Goal: Task Accomplishment & Management: Manage account settings

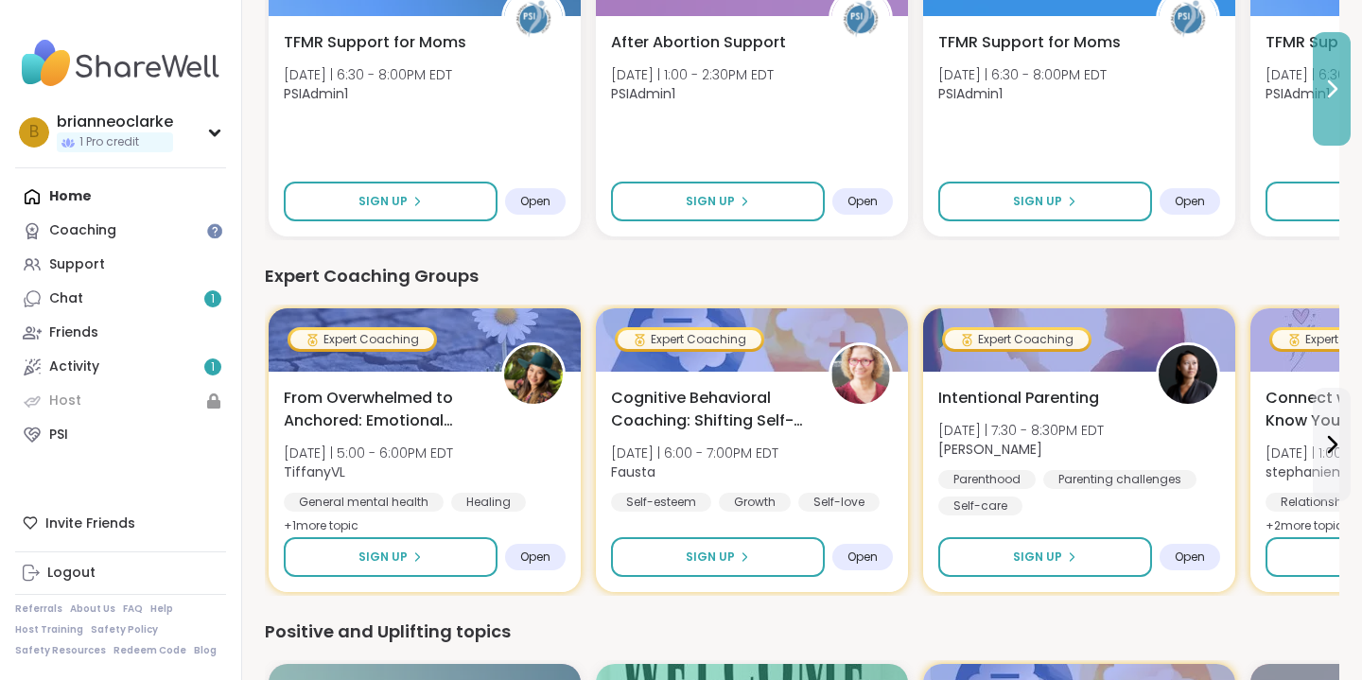
click at [1334, 85] on icon at bounding box center [1333, 88] width 8 height 15
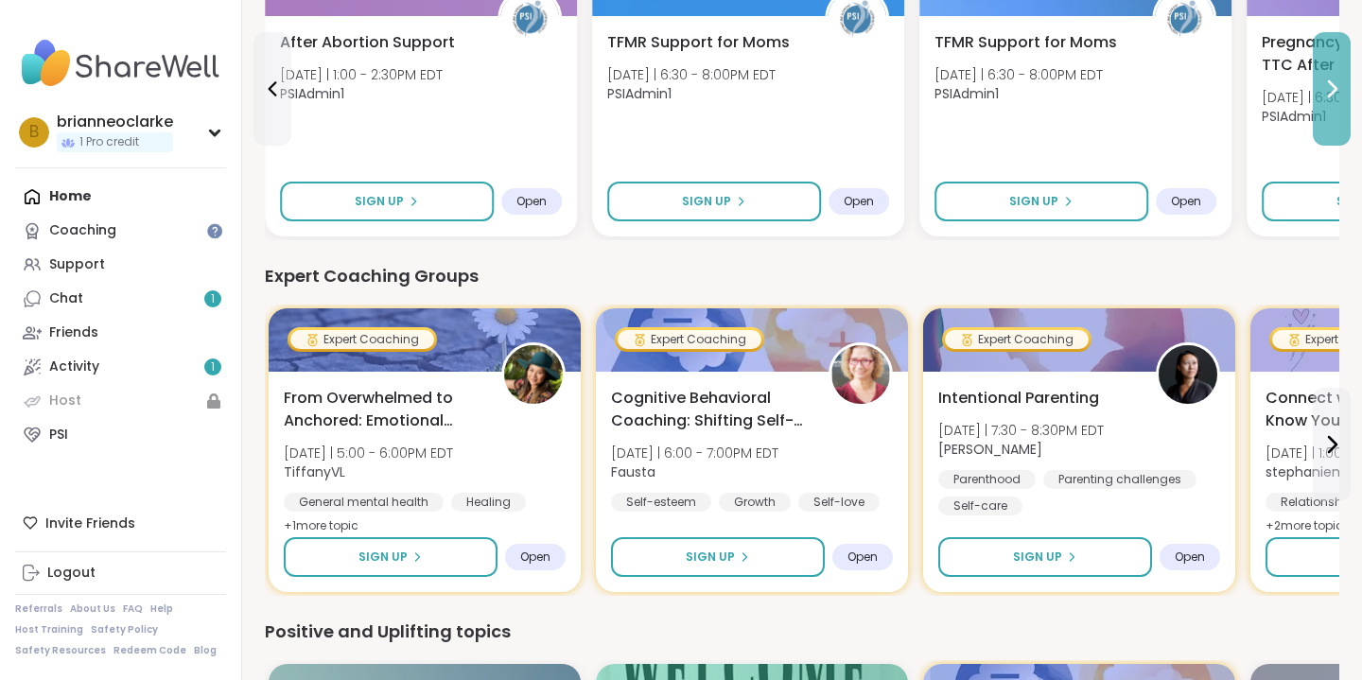
click at [1334, 85] on icon at bounding box center [1333, 88] width 8 height 15
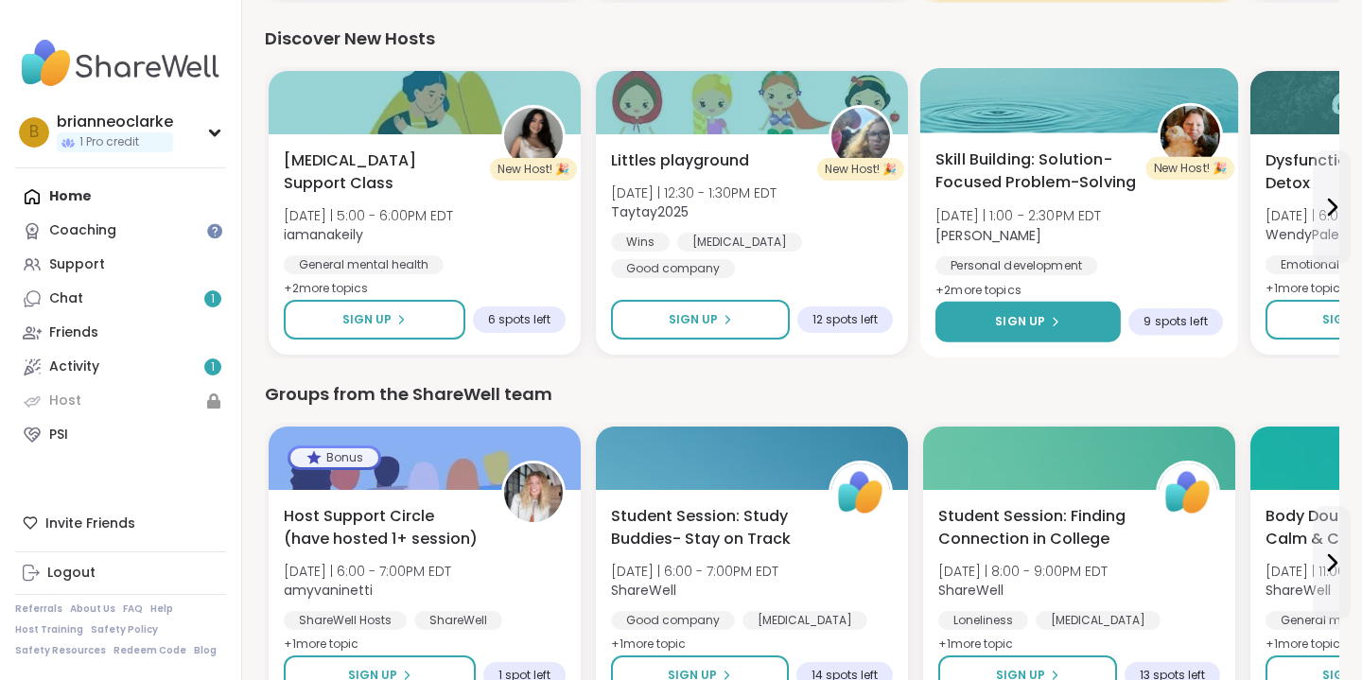
scroll to position [1275, 0]
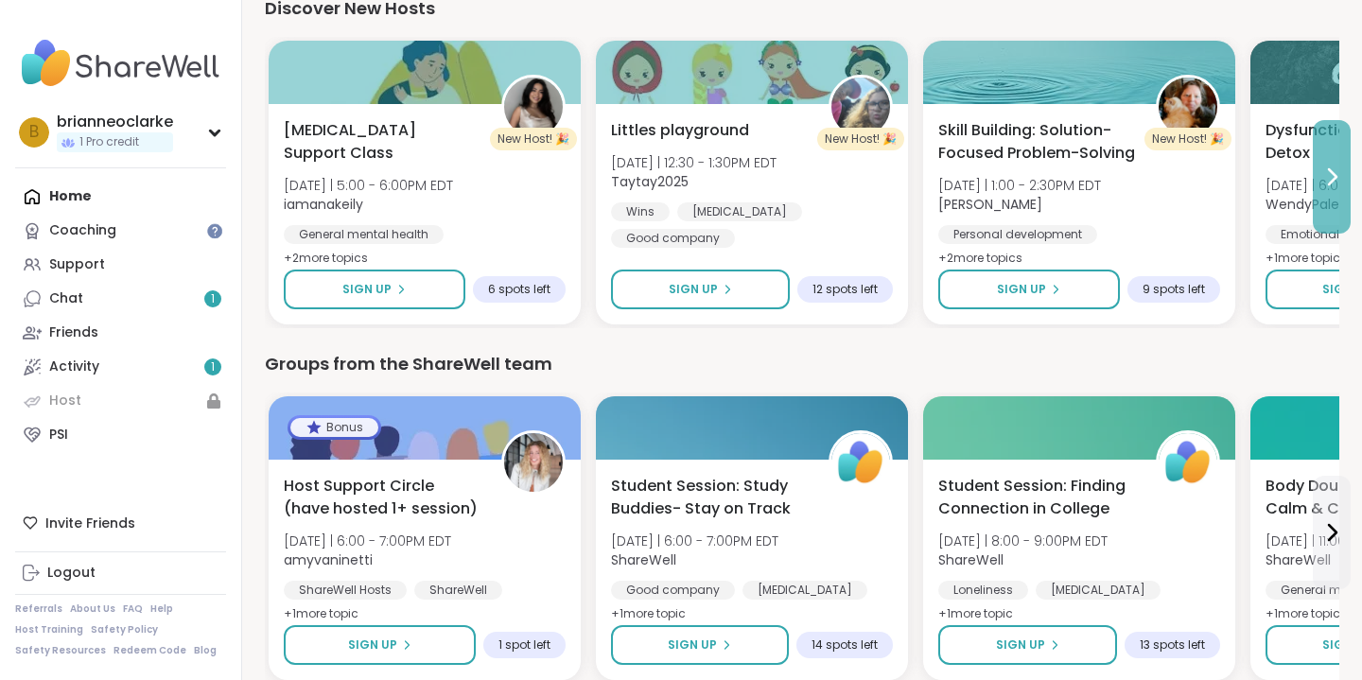
click at [1337, 185] on icon at bounding box center [1331, 177] width 23 height 23
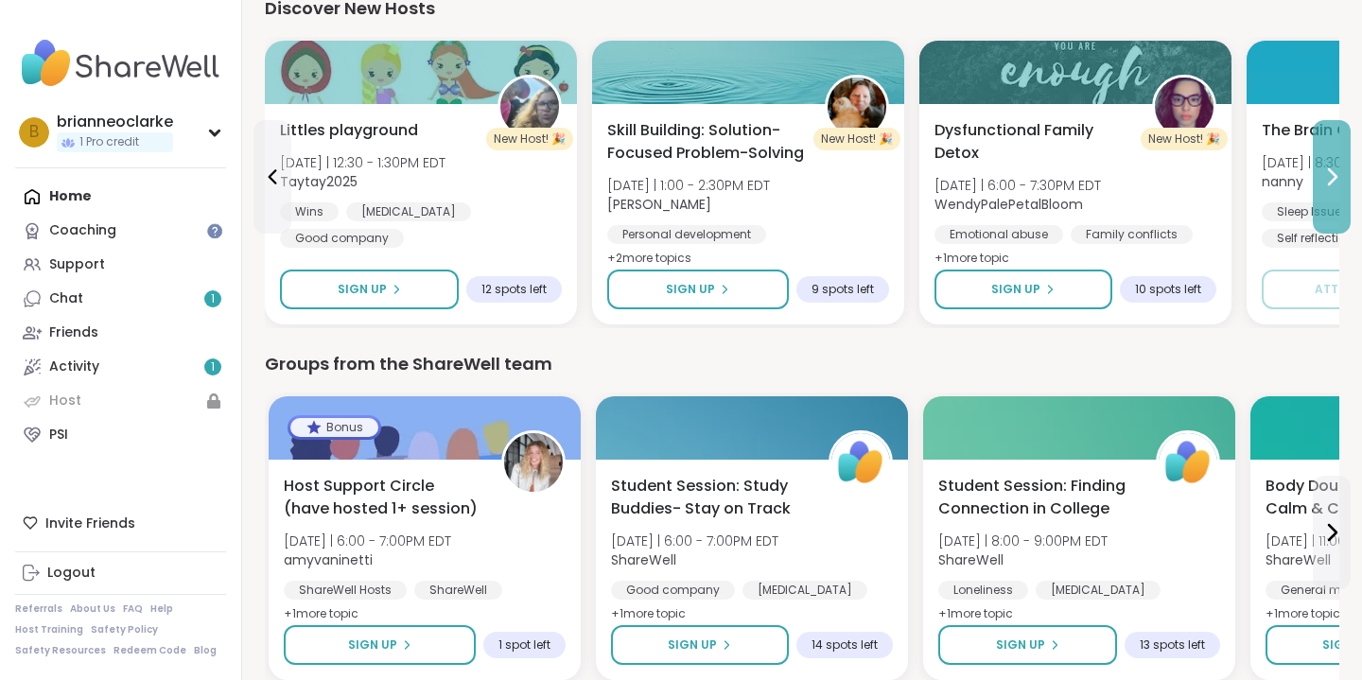
click at [1338, 187] on icon at bounding box center [1331, 177] width 23 height 23
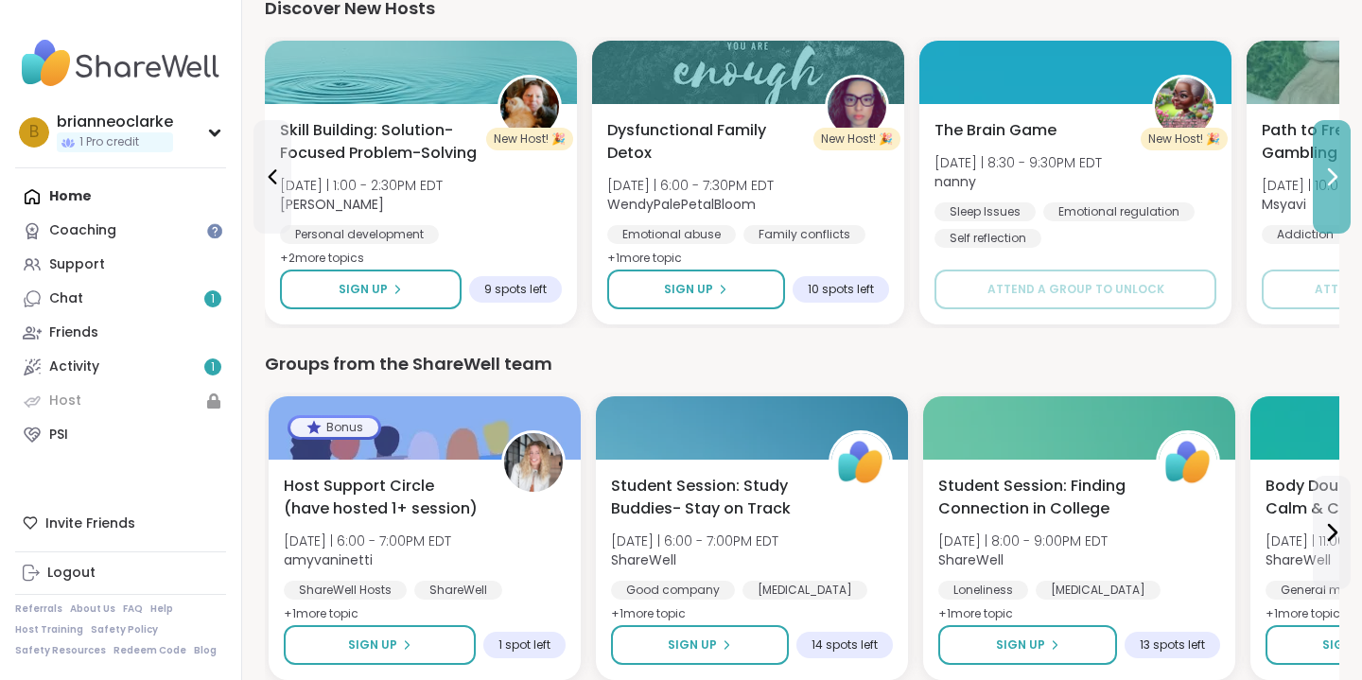
click at [1338, 187] on icon at bounding box center [1331, 177] width 23 height 23
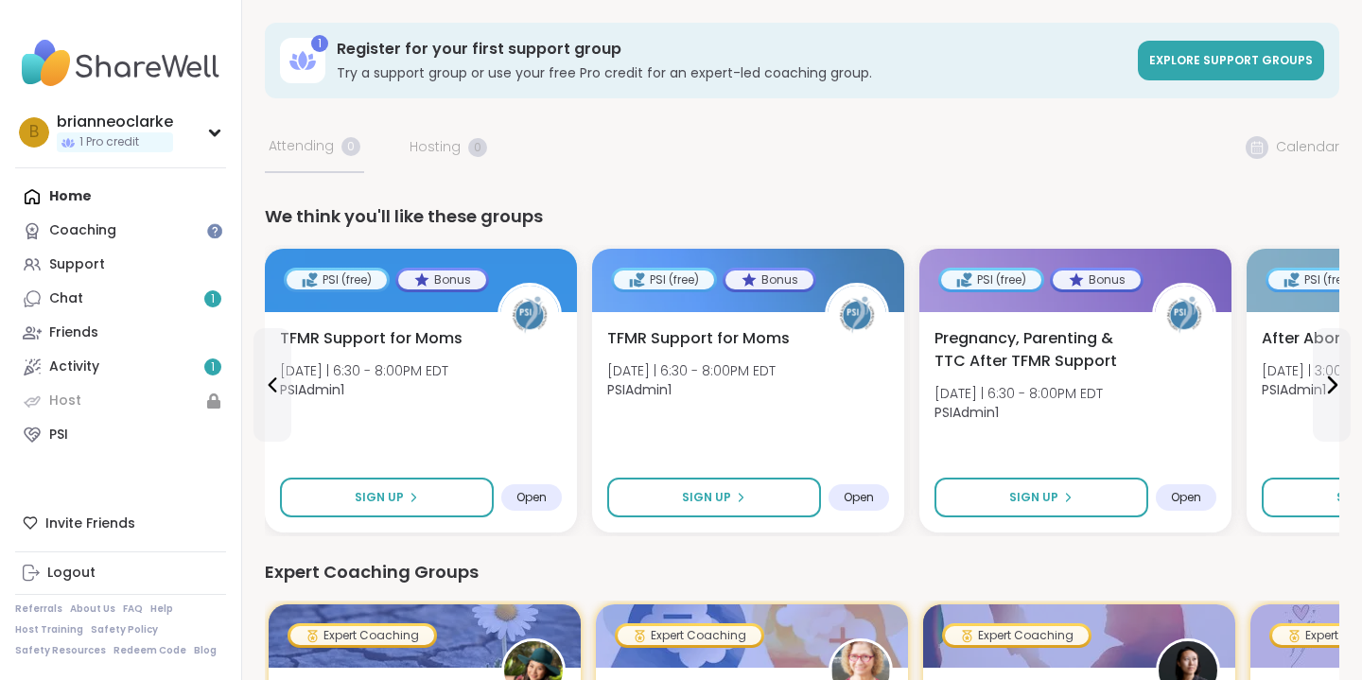
scroll to position [0, 0]
click at [1177, 55] on span "Explore support groups" at bounding box center [1231, 60] width 164 height 16
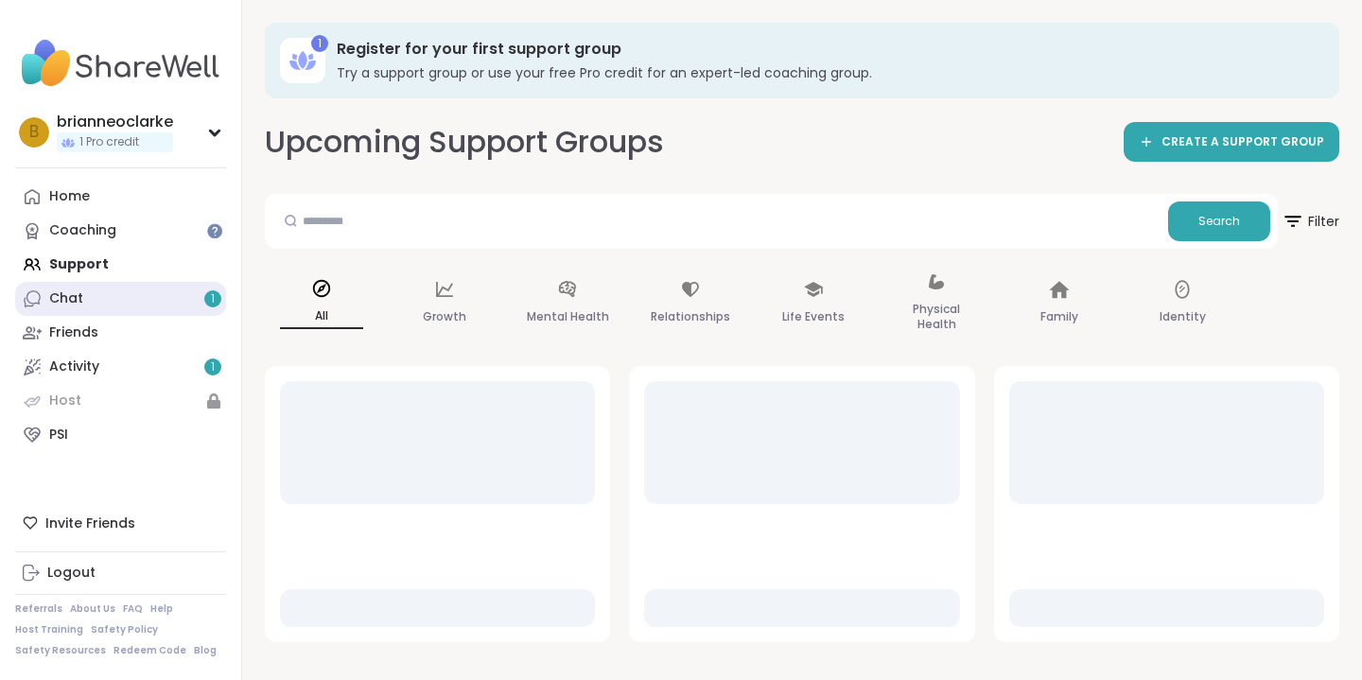
click at [105, 291] on link "Chat 1" at bounding box center [120, 299] width 211 height 34
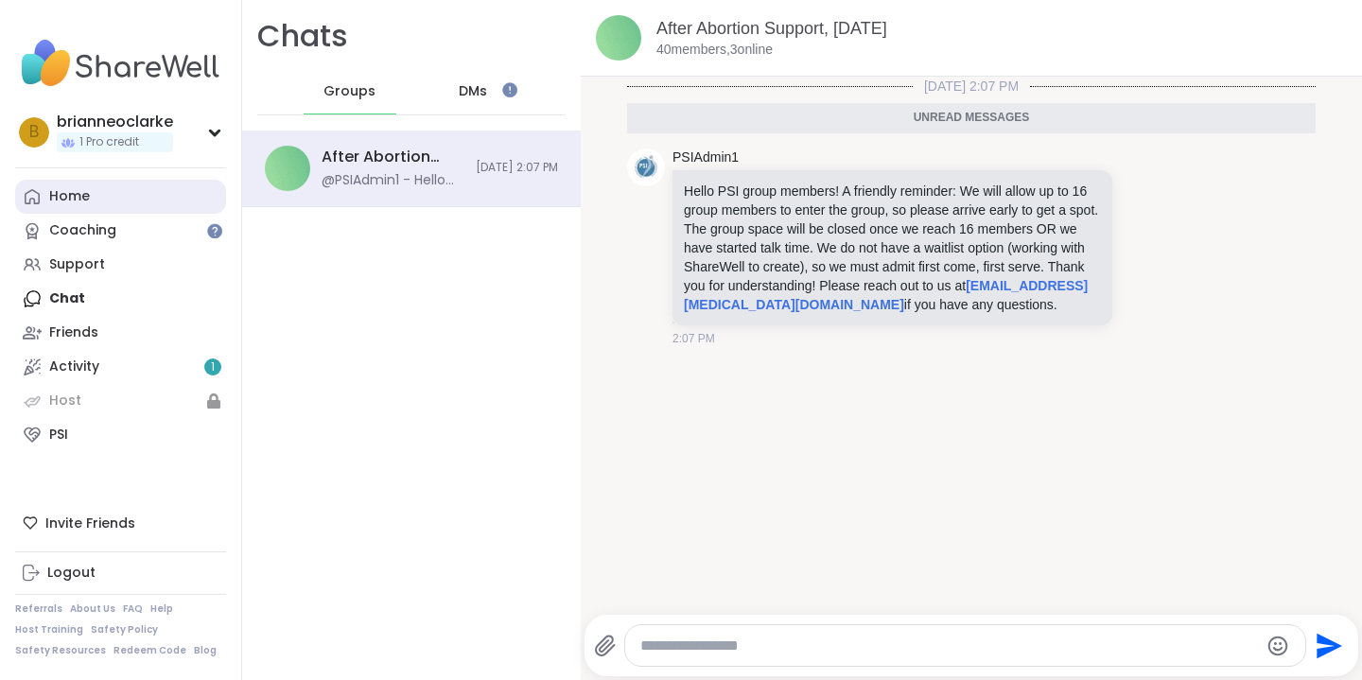
click at [93, 201] on link "Home" at bounding box center [120, 197] width 211 height 34
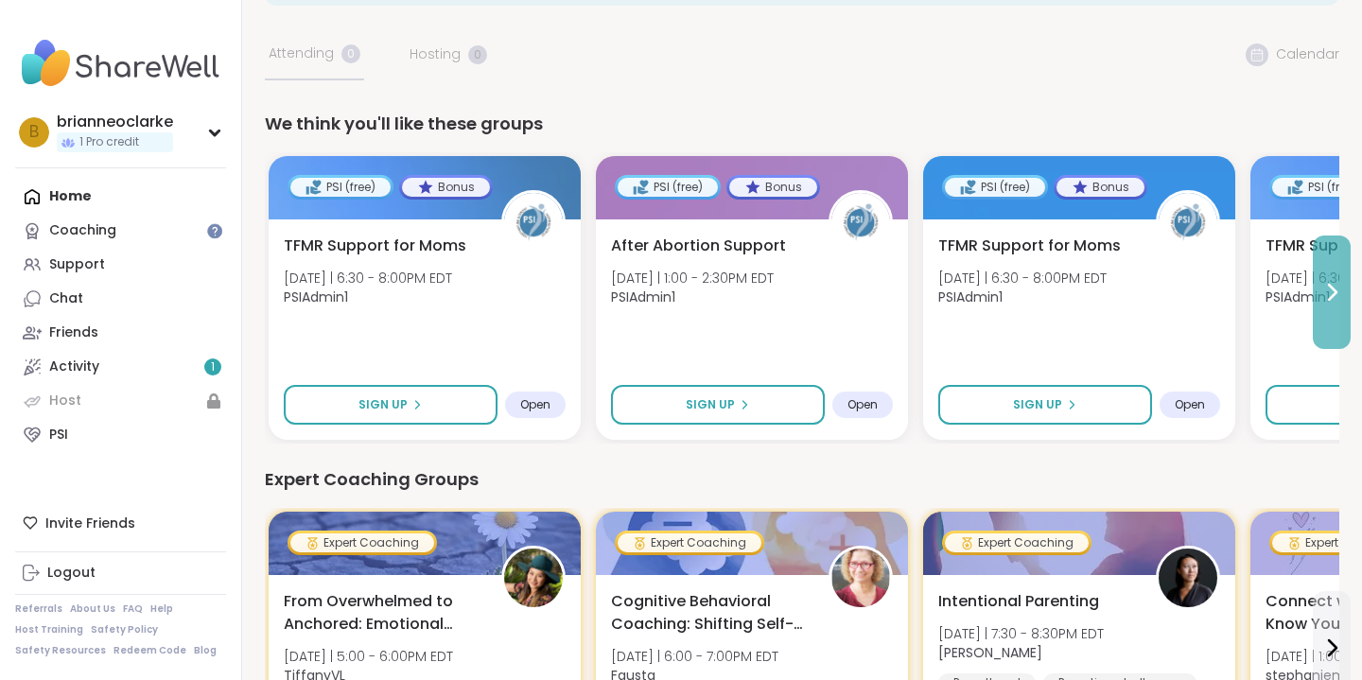
click at [1331, 305] on button at bounding box center [1332, 293] width 38 height 114
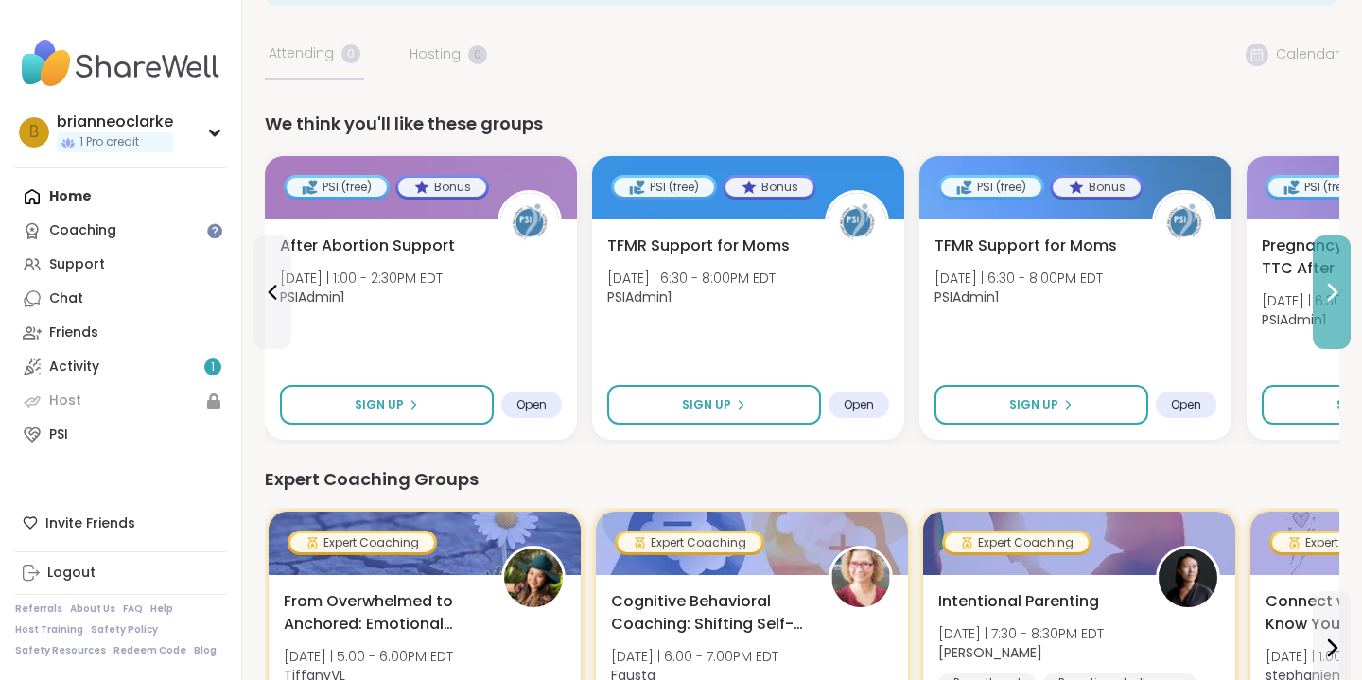
click at [1332, 306] on button at bounding box center [1332, 293] width 38 height 114
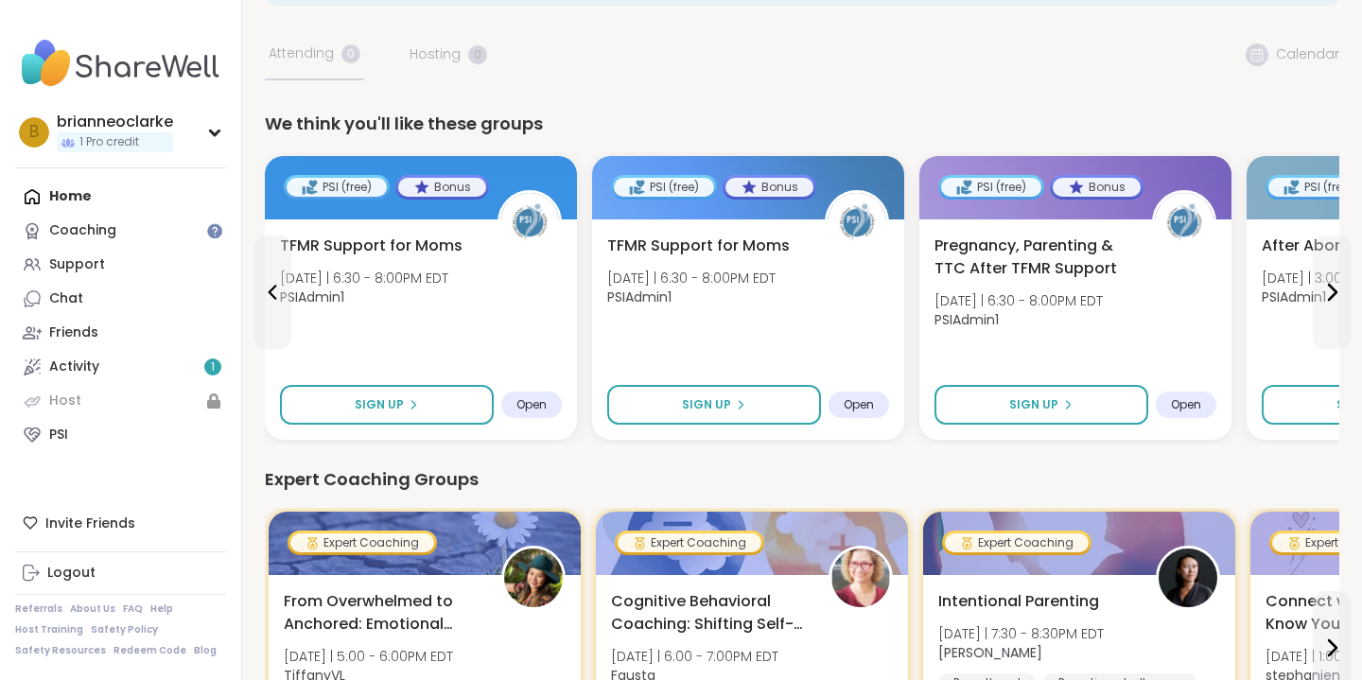
click at [281, 305] on button at bounding box center [272, 293] width 38 height 114
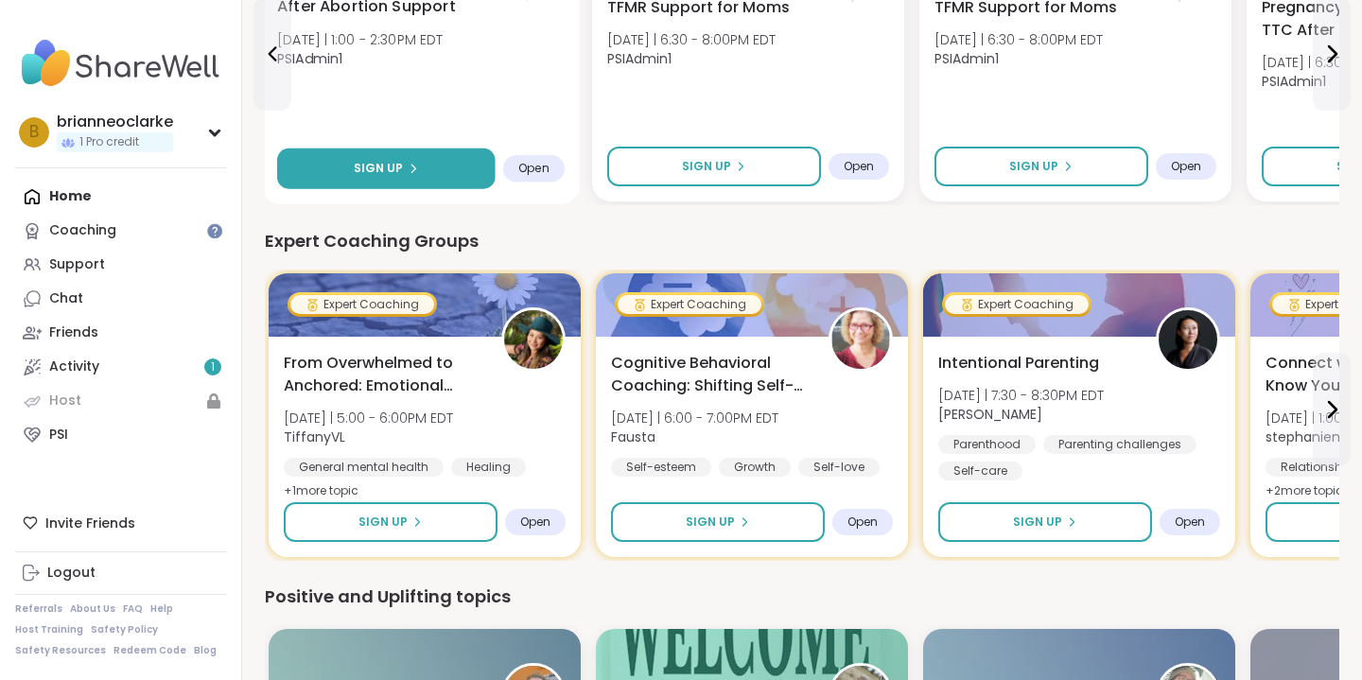
scroll to position [359, 0]
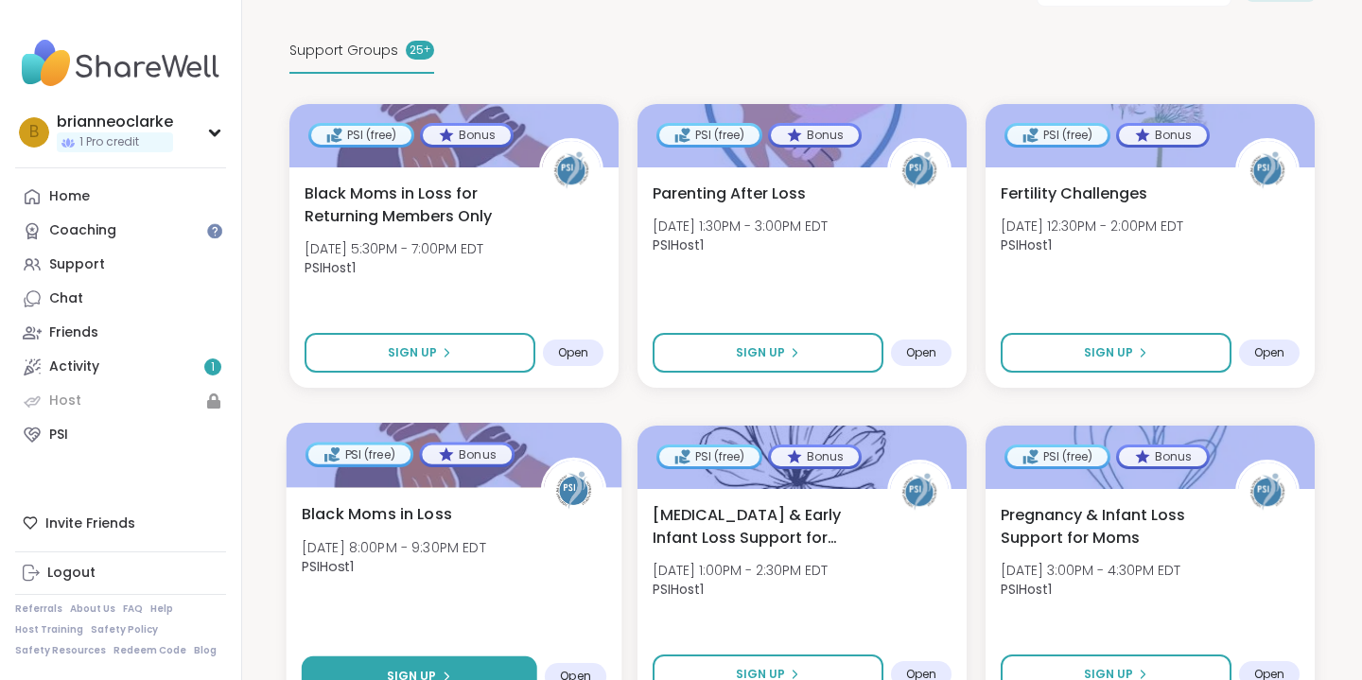
scroll to position [372, 0]
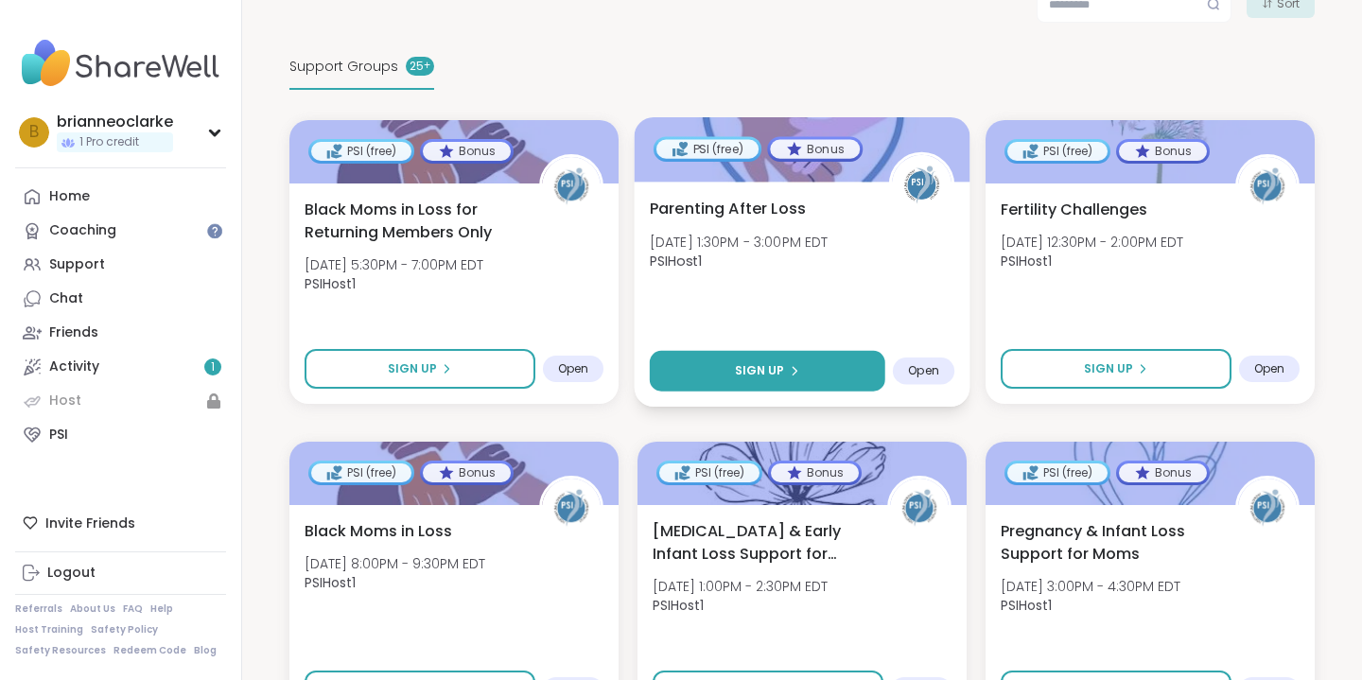
click at [725, 377] on button "Sign Up" at bounding box center [768, 371] width 236 height 41
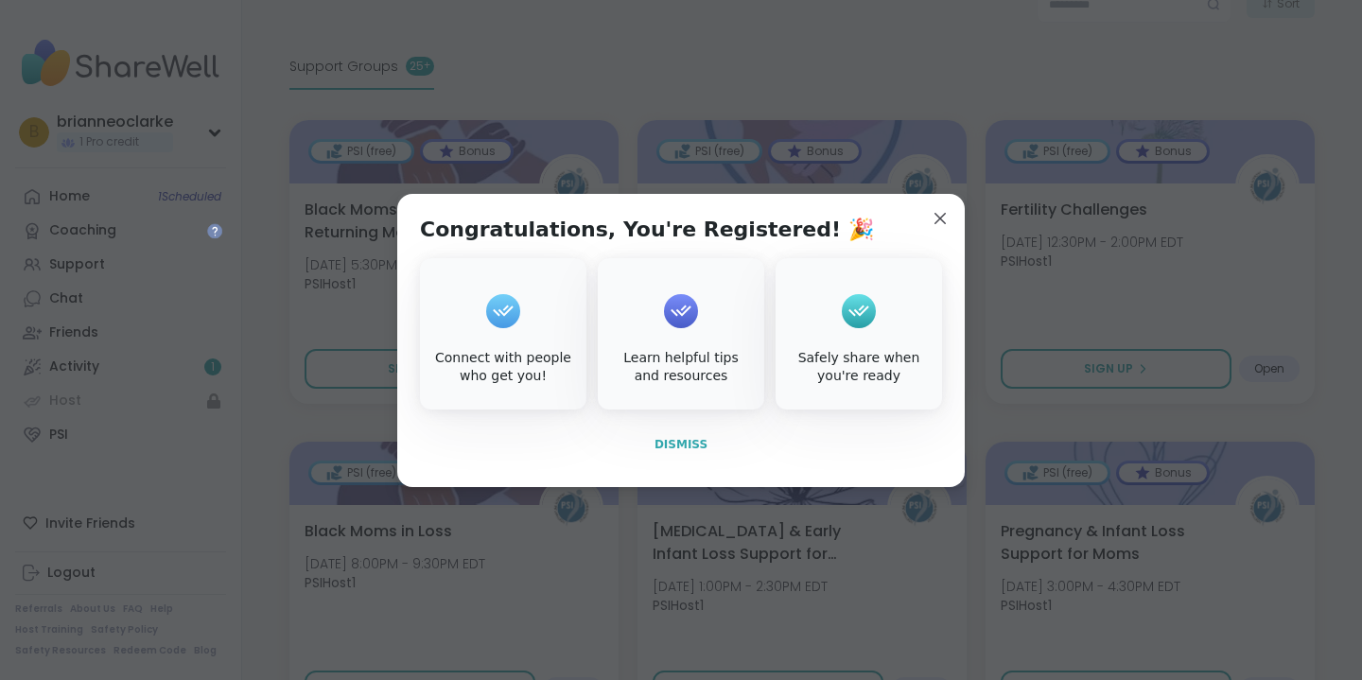
click at [685, 447] on span "Dismiss" at bounding box center [681, 444] width 53 height 13
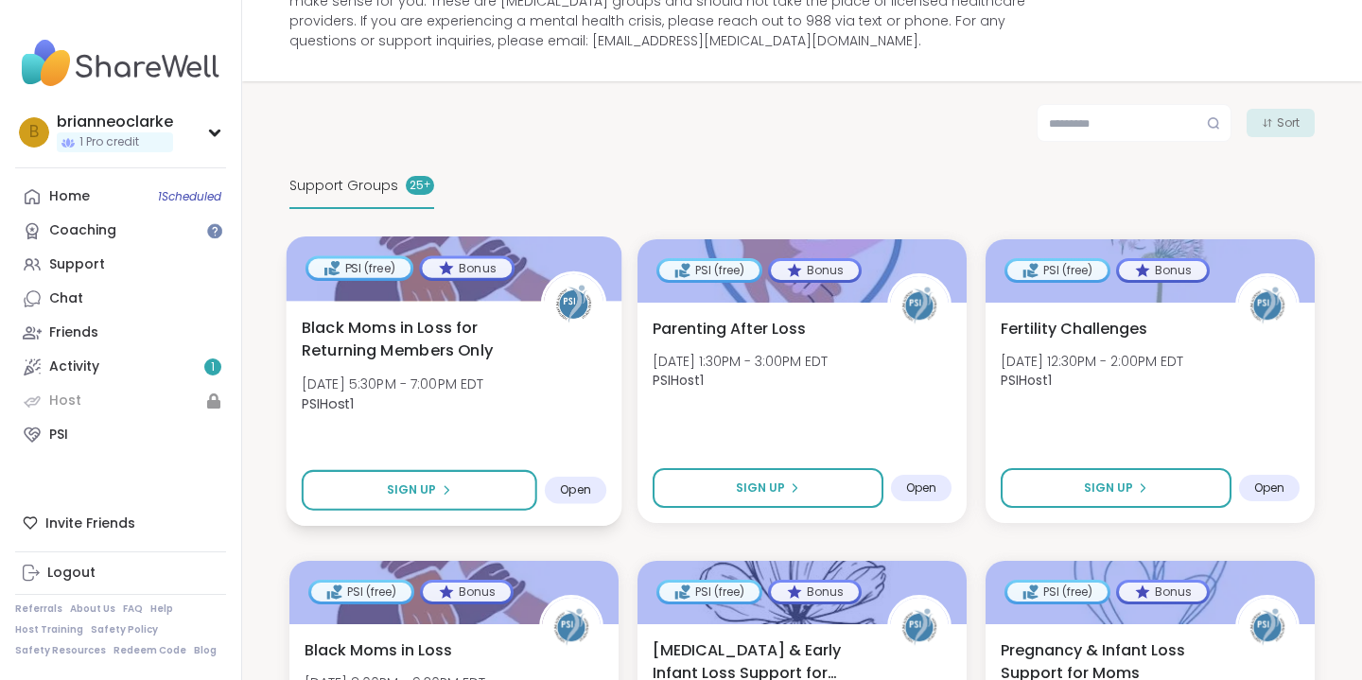
scroll to position [253, 0]
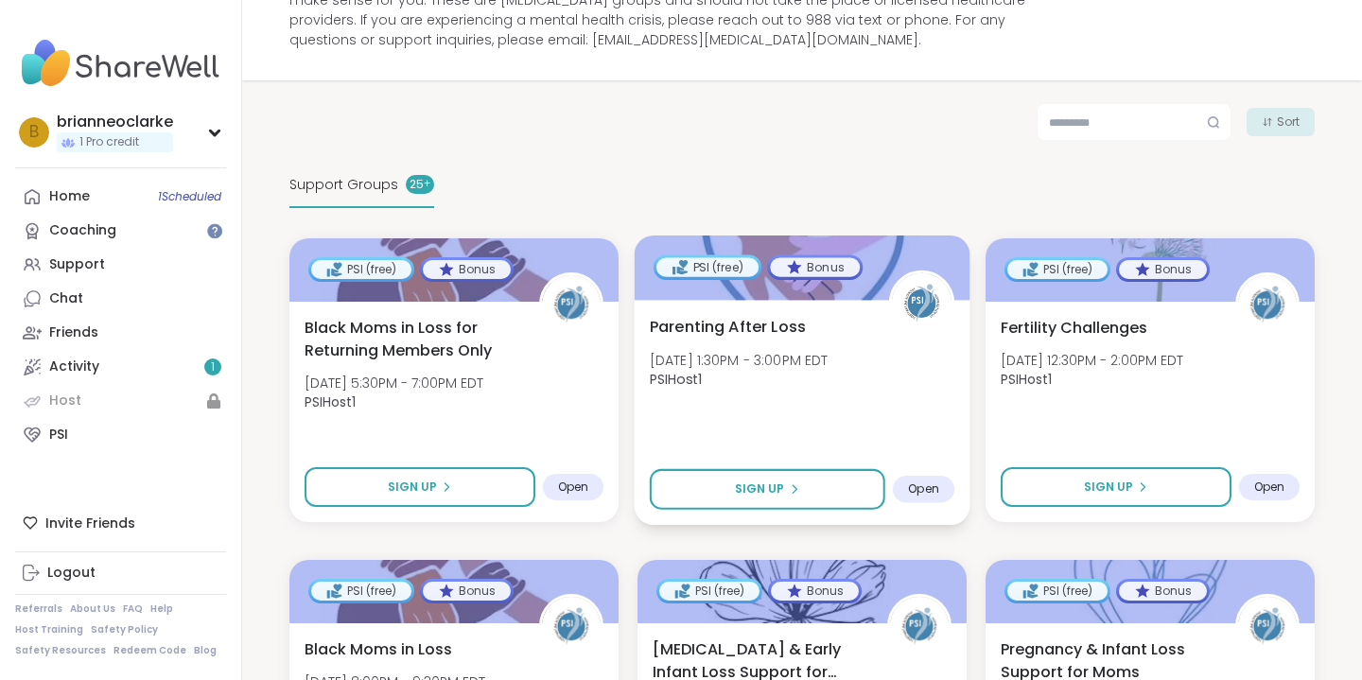
click at [729, 323] on span "Parenting After Loss" at bounding box center [728, 326] width 156 height 23
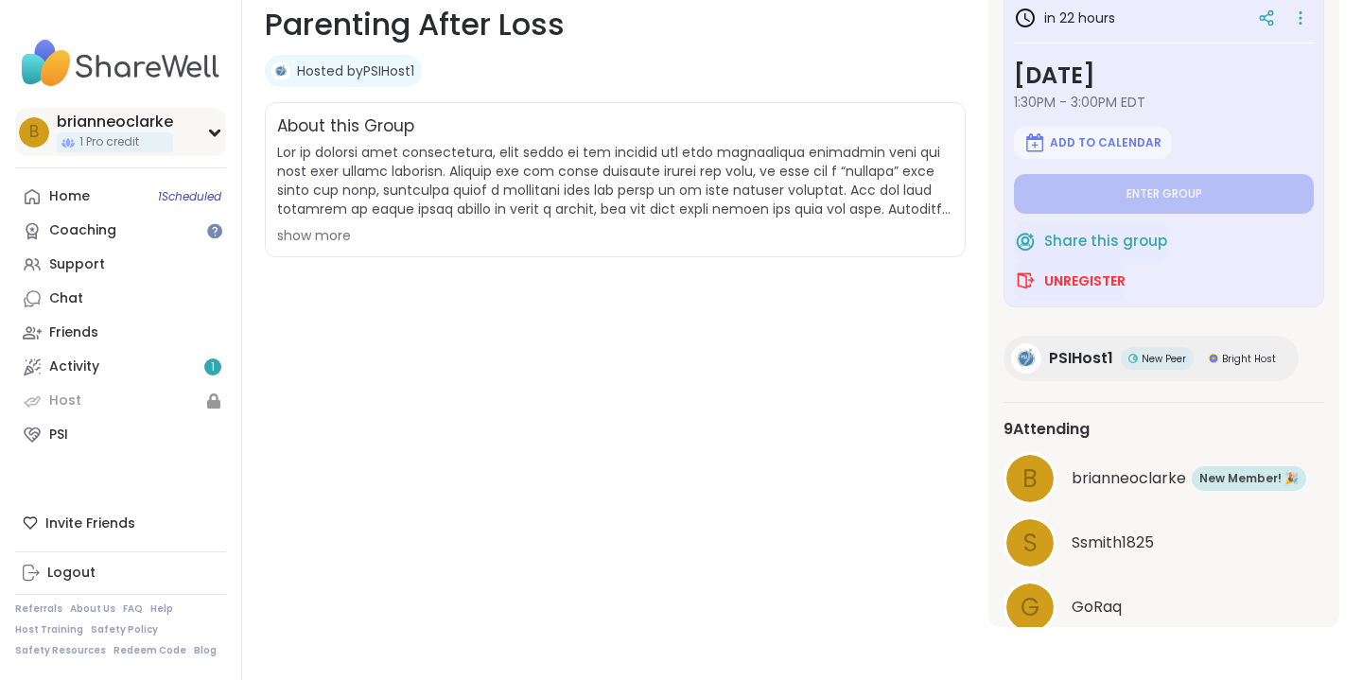
click at [225, 131] on div "b brianneoclarke 1 Pro credit" at bounding box center [120, 132] width 211 height 48
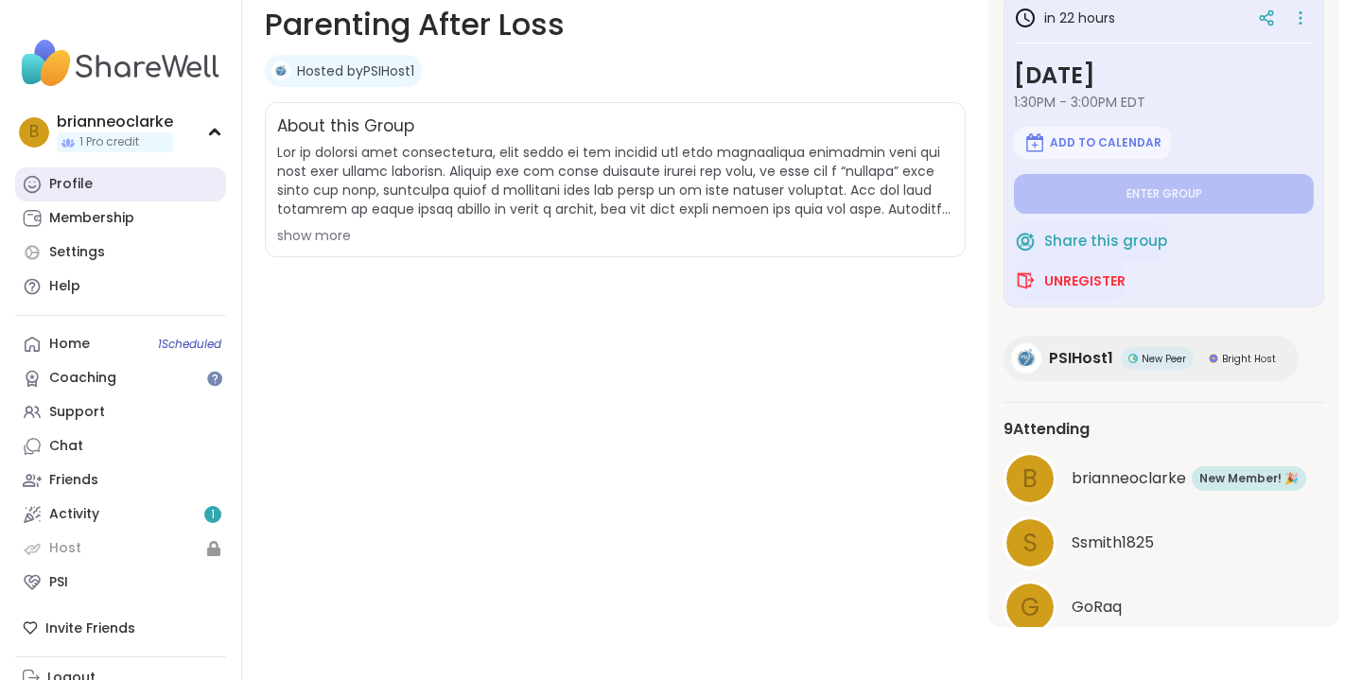
click at [147, 178] on link "Profile" at bounding box center [120, 184] width 211 height 34
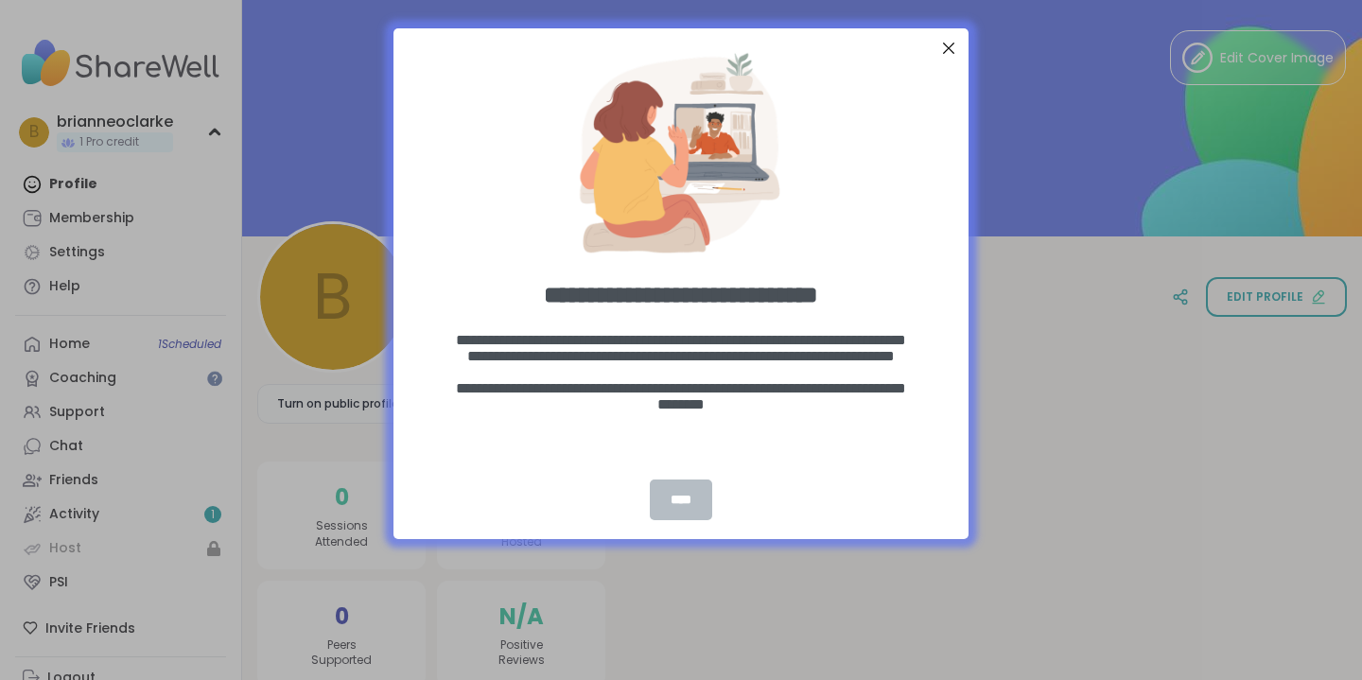
click at [656, 489] on div "****" at bounding box center [681, 500] width 62 height 41
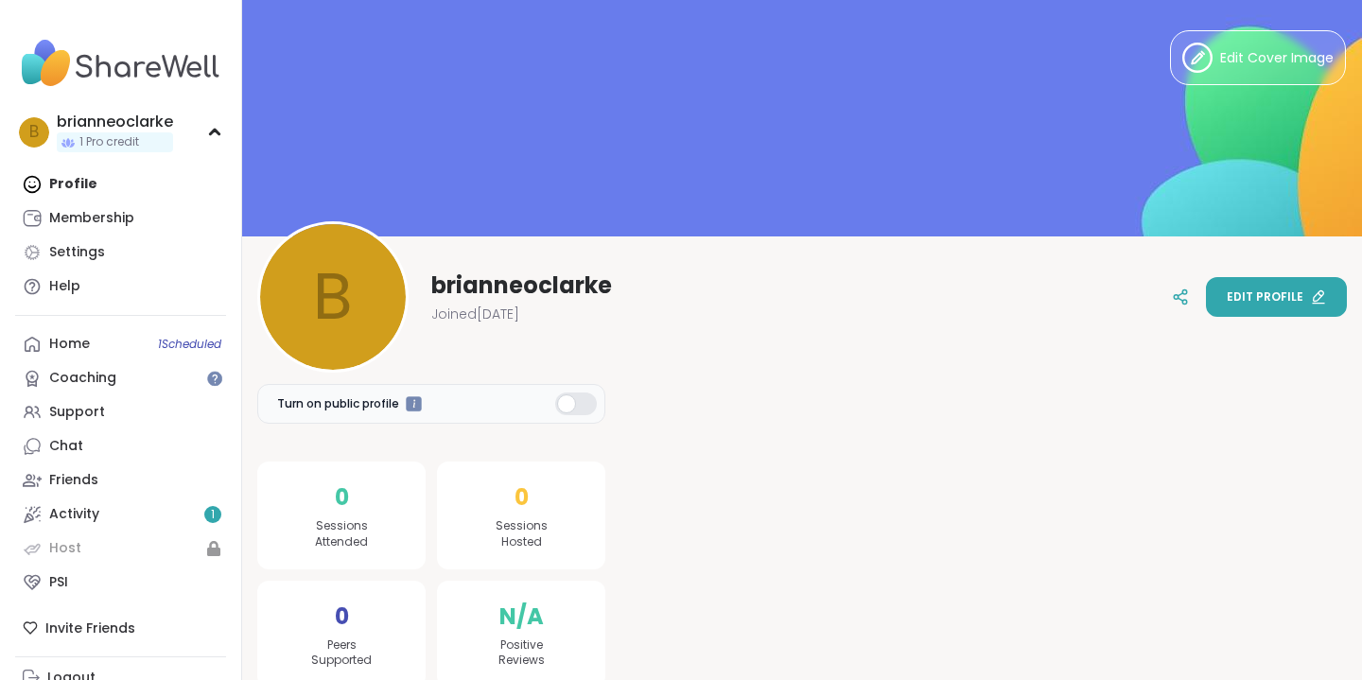
click at [1277, 278] on button "Edit profile" at bounding box center [1276, 297] width 141 height 40
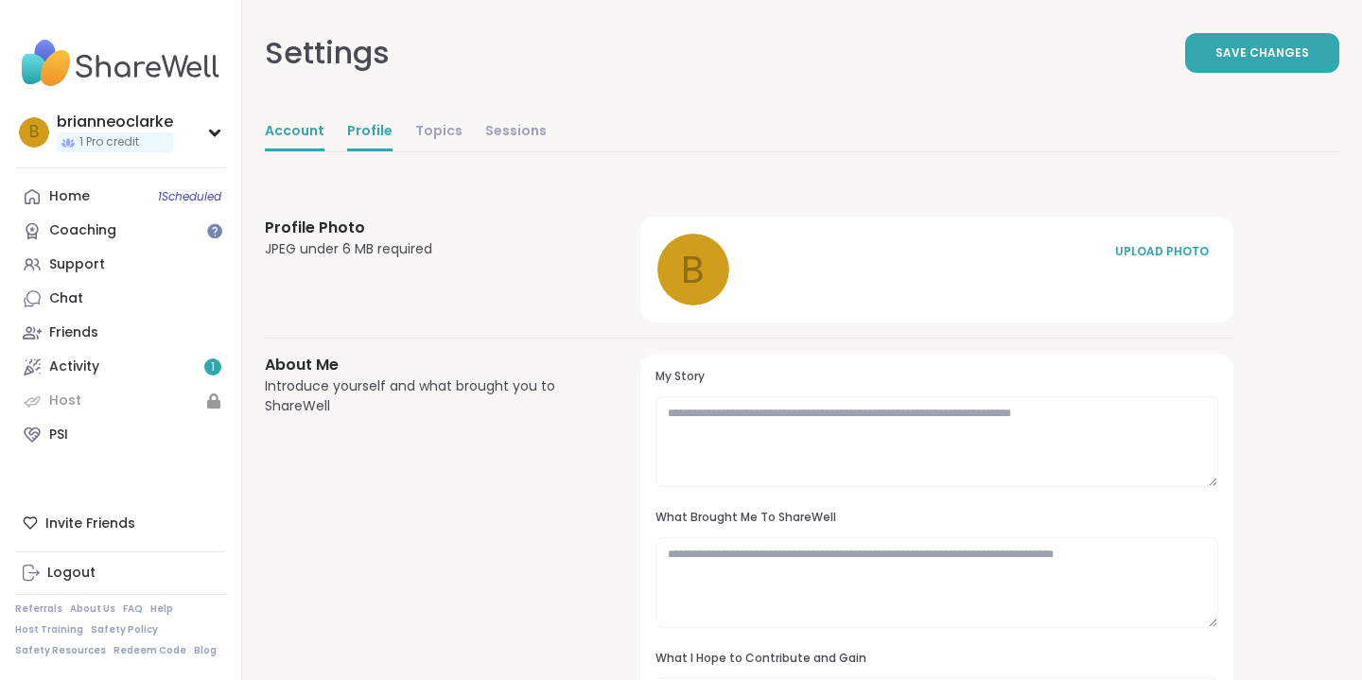
click at [287, 121] on link "Account" at bounding box center [295, 133] width 60 height 38
select select "**"
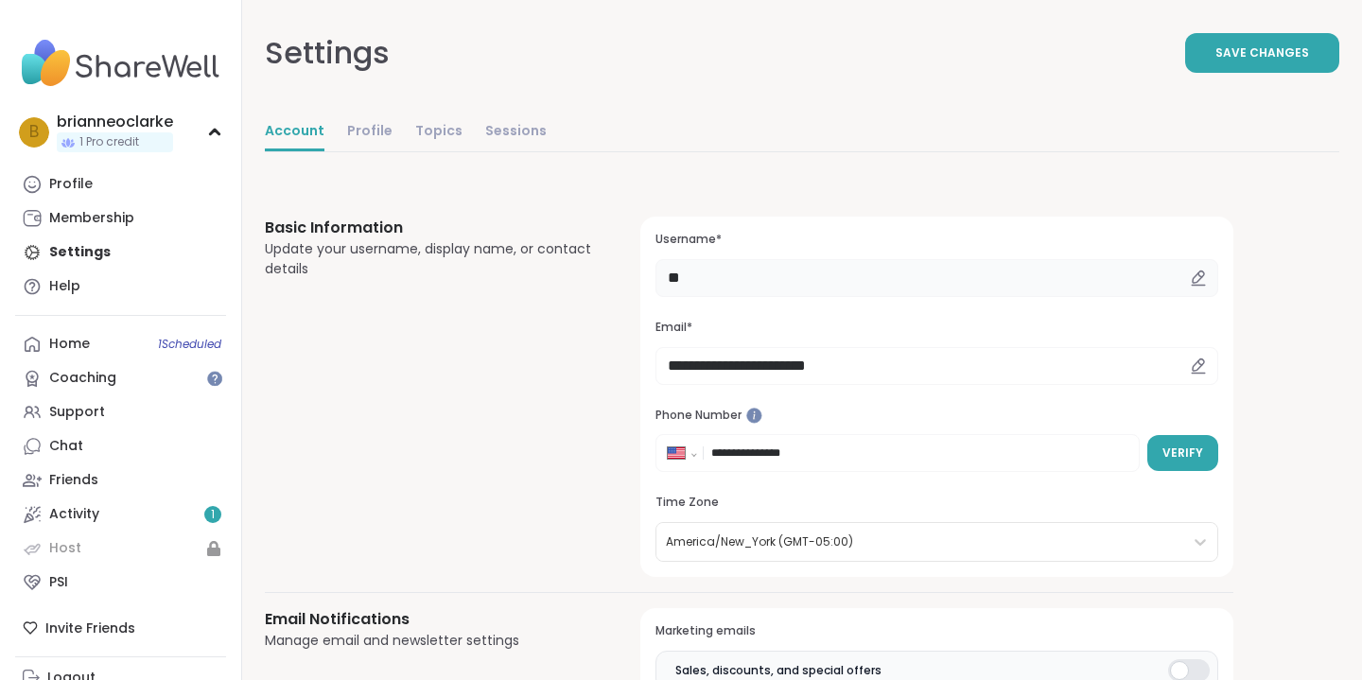
type input "*"
type input "*****"
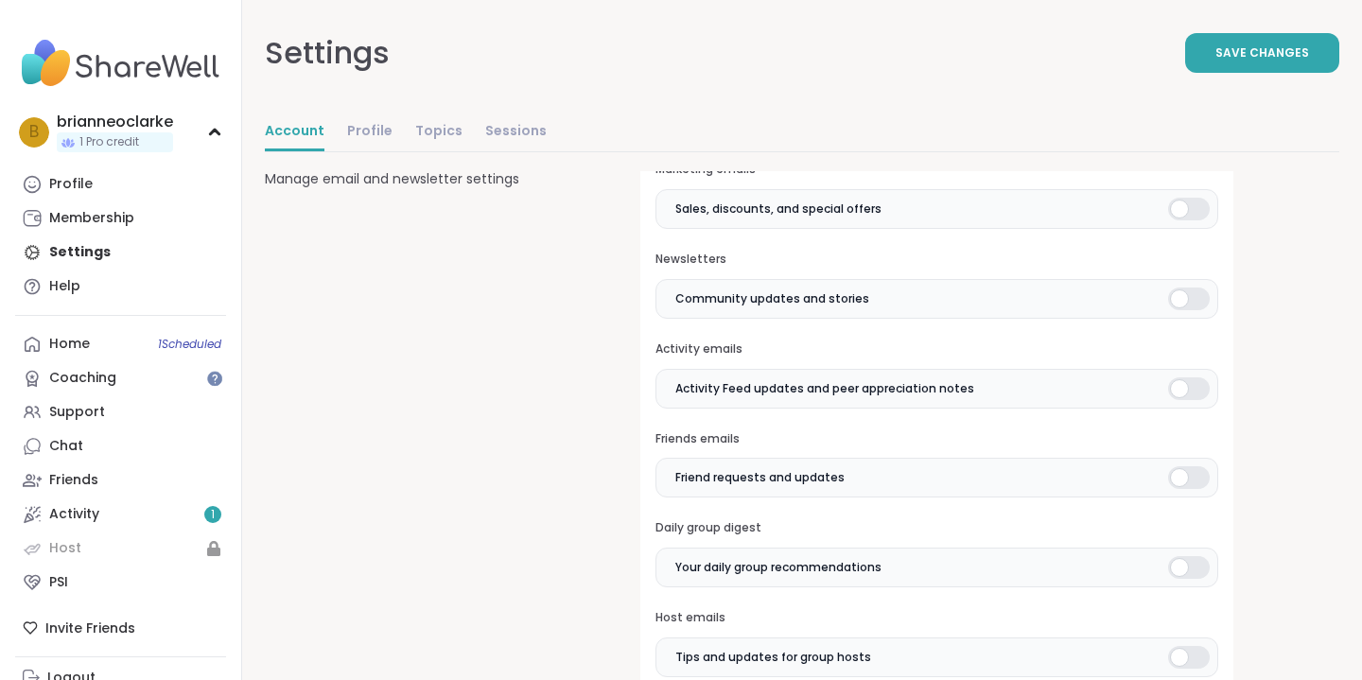
scroll to position [411, 0]
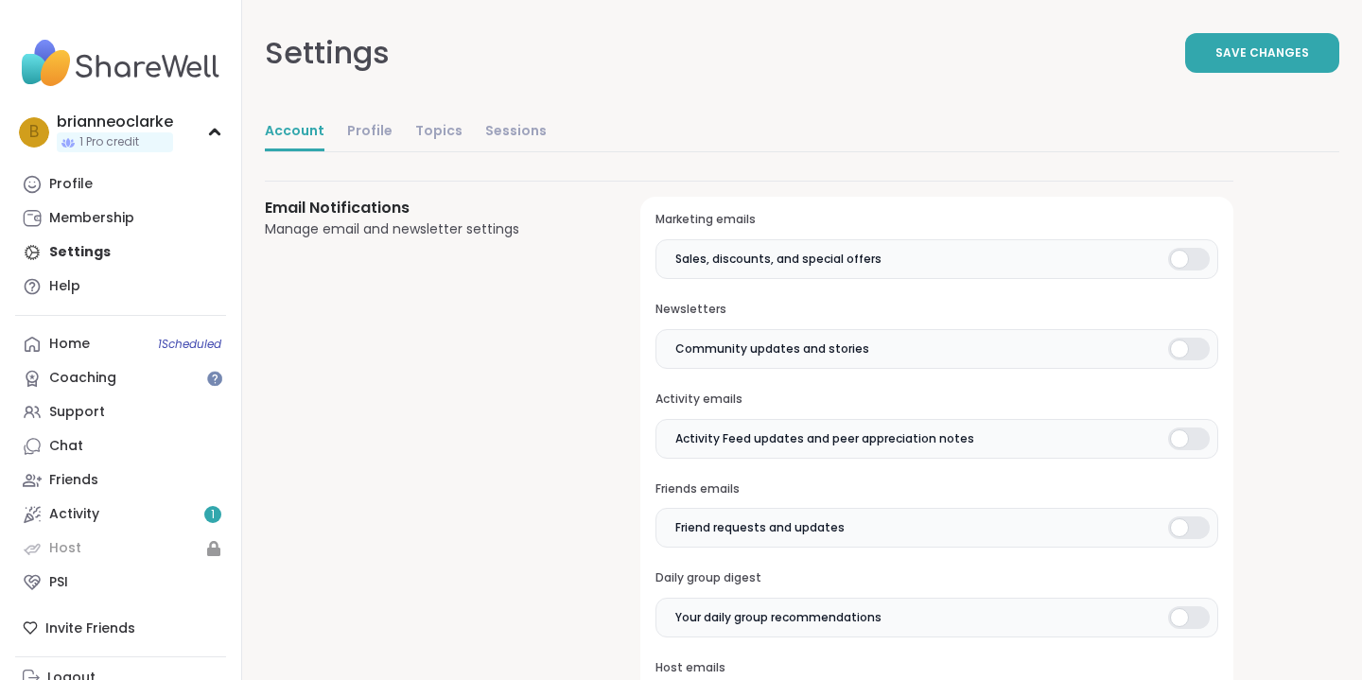
click at [1183, 257] on div at bounding box center [1189, 259] width 42 height 23
click at [1182, 348] on div at bounding box center [1189, 349] width 42 height 23
click at [1175, 430] on div at bounding box center [1189, 439] width 42 height 23
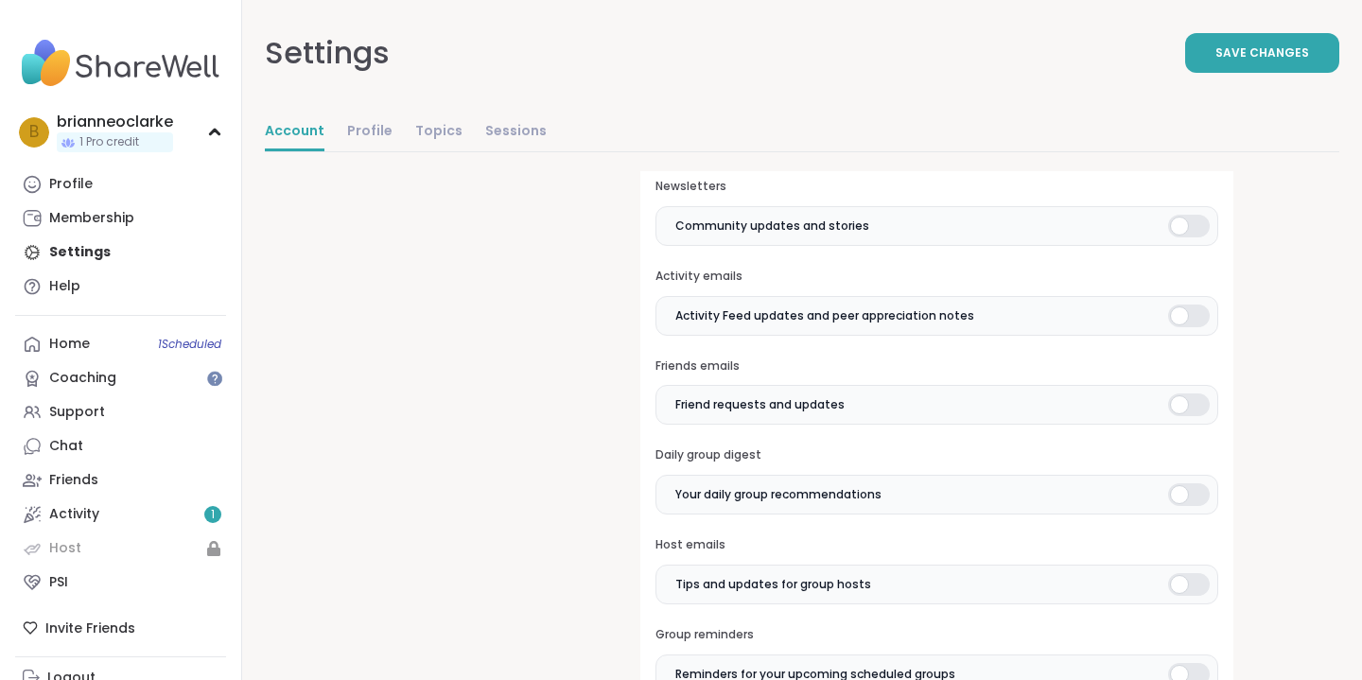
scroll to position [540, 0]
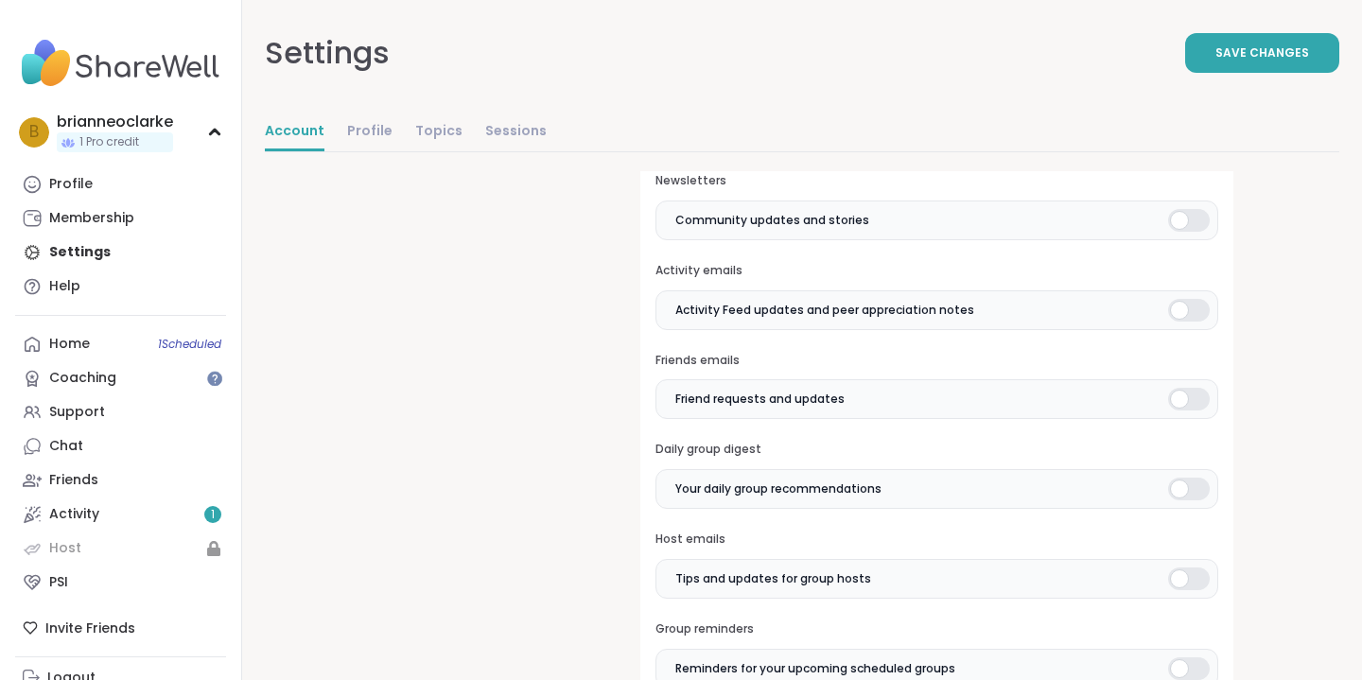
click at [1187, 398] on div at bounding box center [1189, 399] width 42 height 23
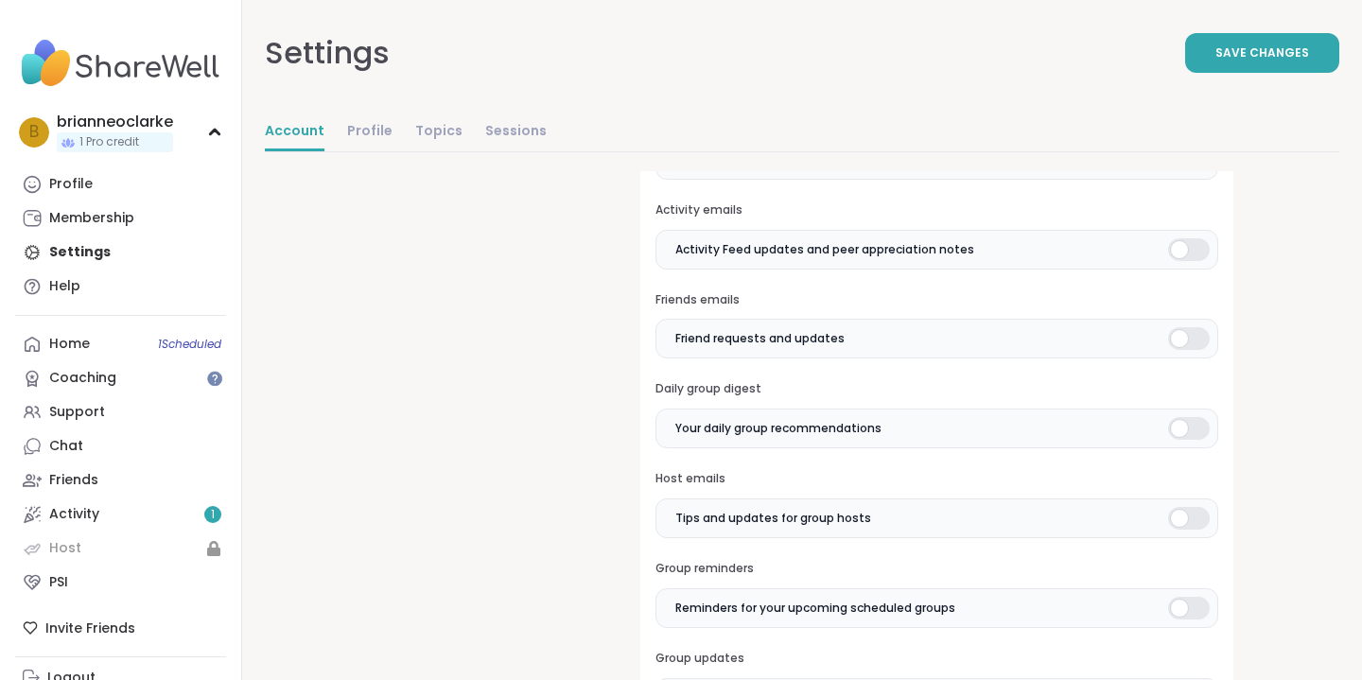
scroll to position [630, 0]
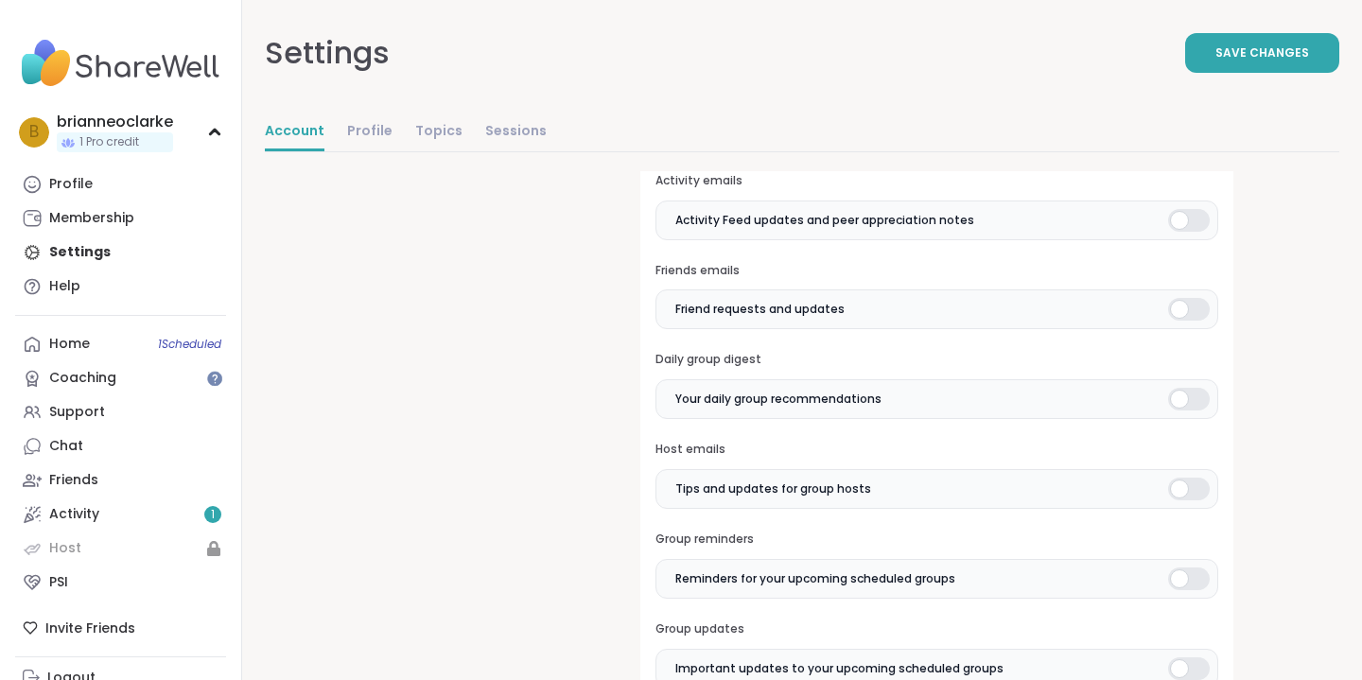
click at [1188, 394] on div at bounding box center [1189, 399] width 42 height 23
click at [1184, 483] on div at bounding box center [1189, 489] width 42 height 23
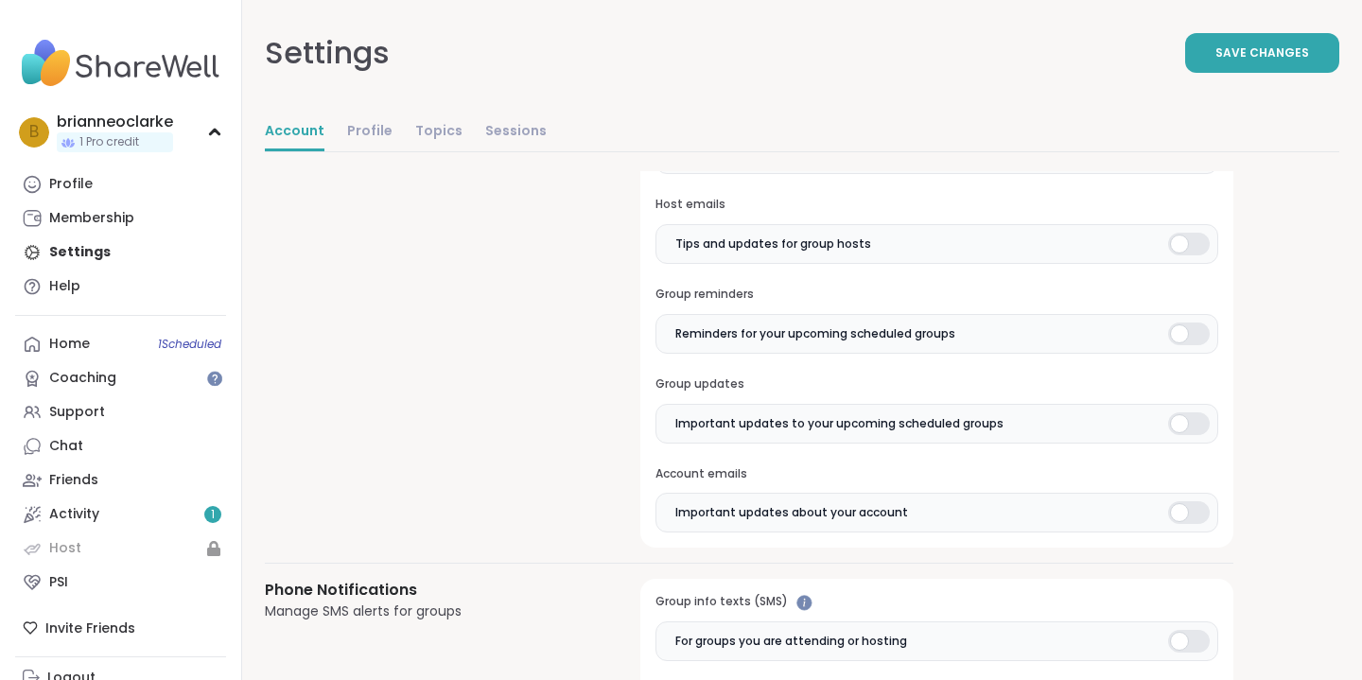
scroll to position [889, 0]
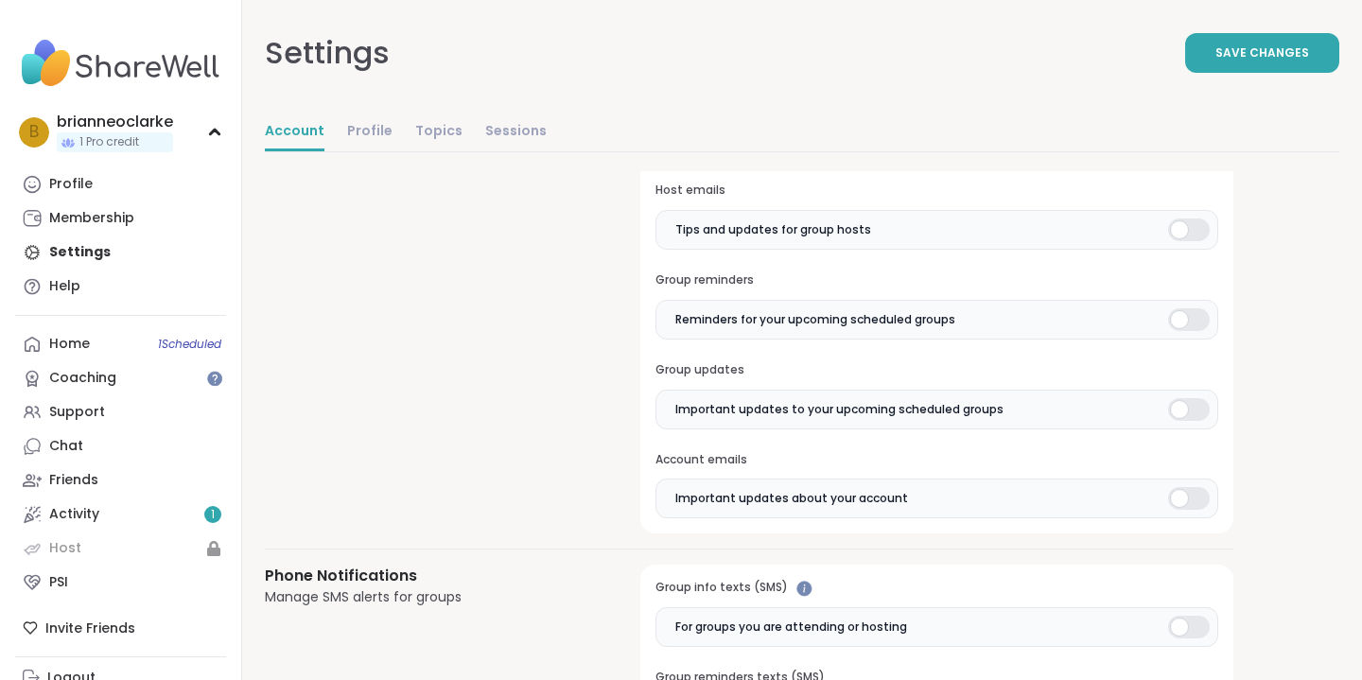
click at [1257, 359] on div "**********" at bounding box center [802, 352] width 1075 height 2140
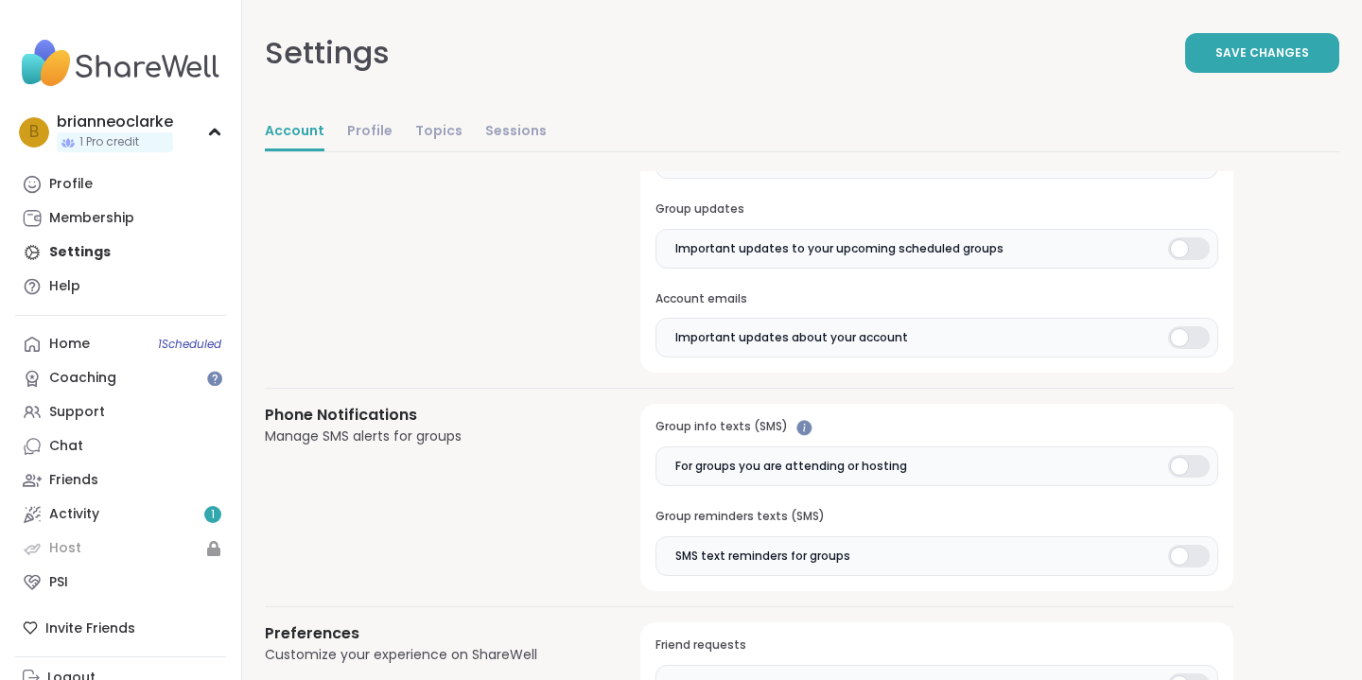
scroll to position [0, 0]
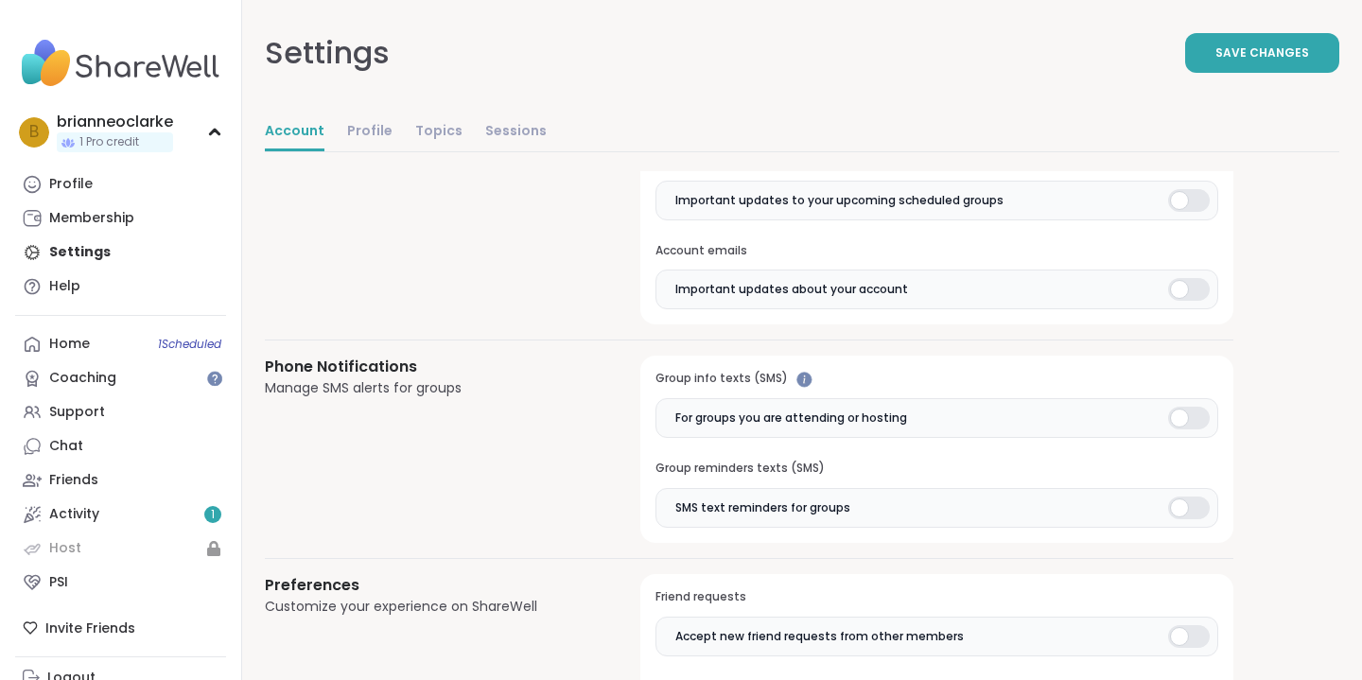
click at [1176, 413] on div at bounding box center [1189, 418] width 42 height 23
click at [1179, 500] on div at bounding box center [1189, 508] width 42 height 23
click at [1269, 475] on div "**********" at bounding box center [802, 143] width 1075 height 2140
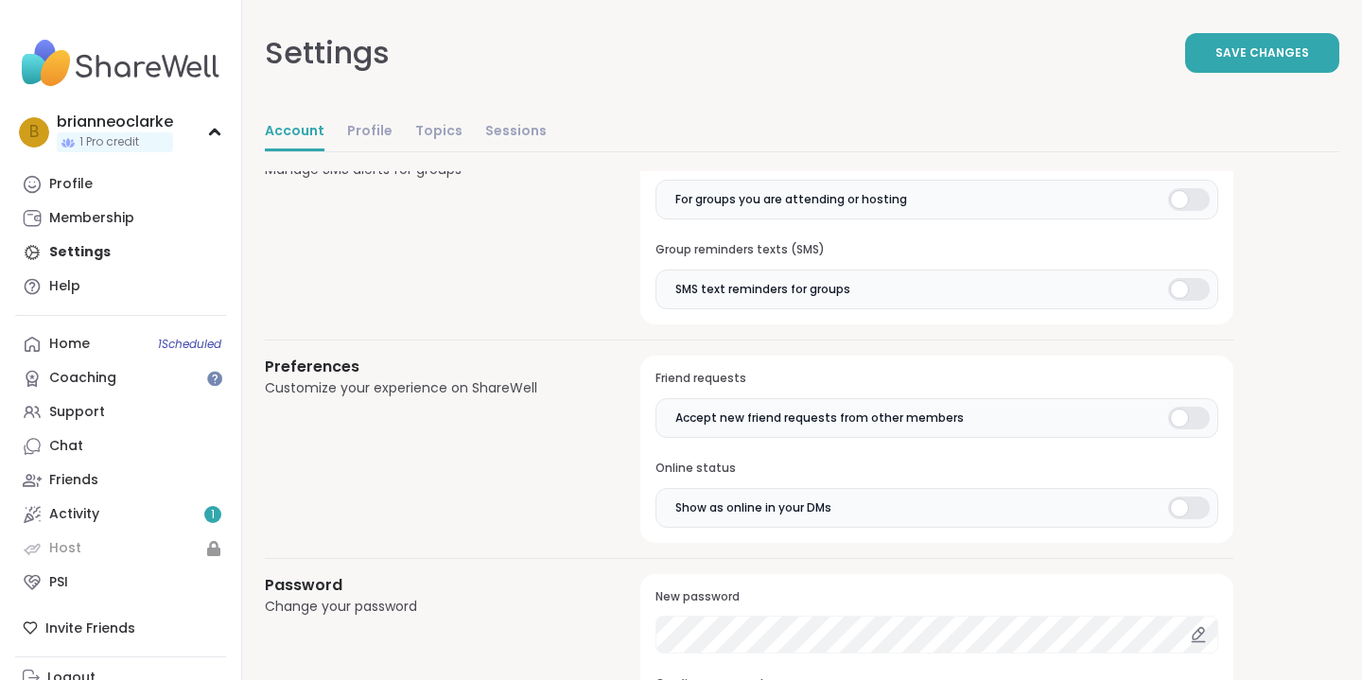
click at [1186, 194] on div at bounding box center [1189, 199] width 42 height 23
click at [1192, 411] on div at bounding box center [1189, 418] width 42 height 23
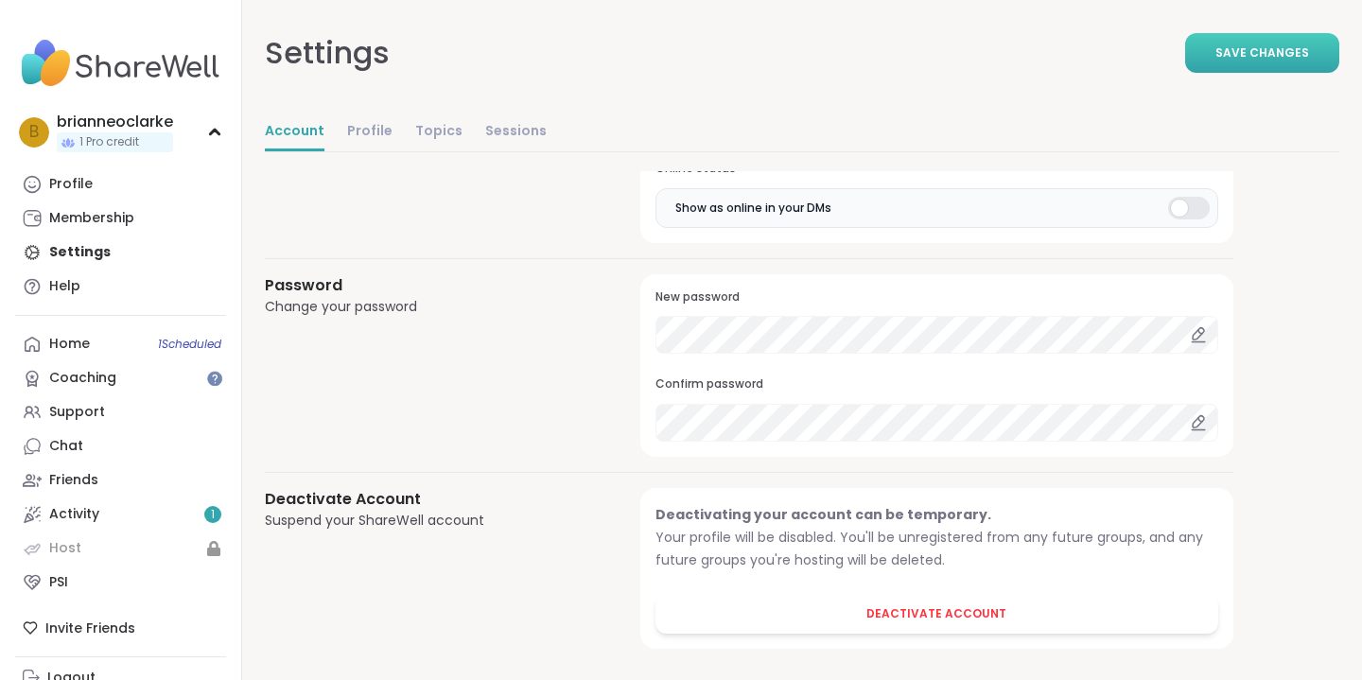
click at [1279, 61] on button "Save Changes" at bounding box center [1262, 53] width 154 height 40
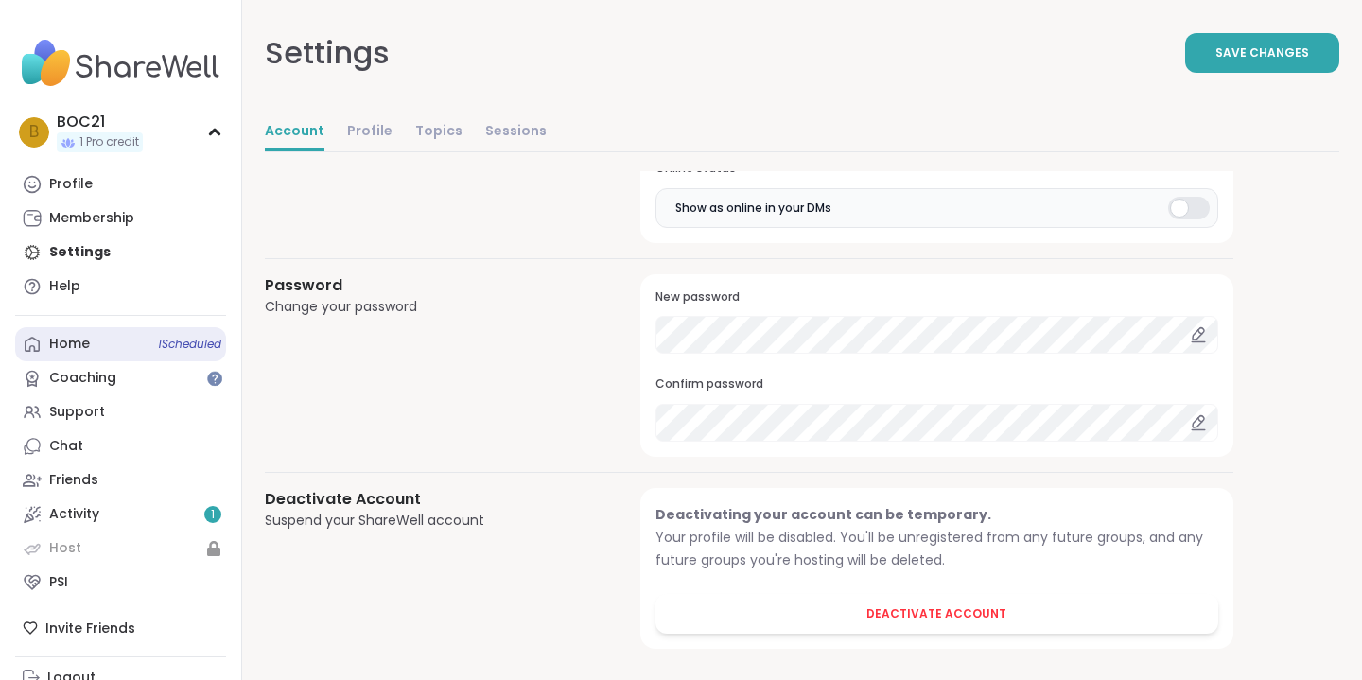
click at [64, 345] on div "Home 1 Scheduled" at bounding box center [69, 344] width 41 height 19
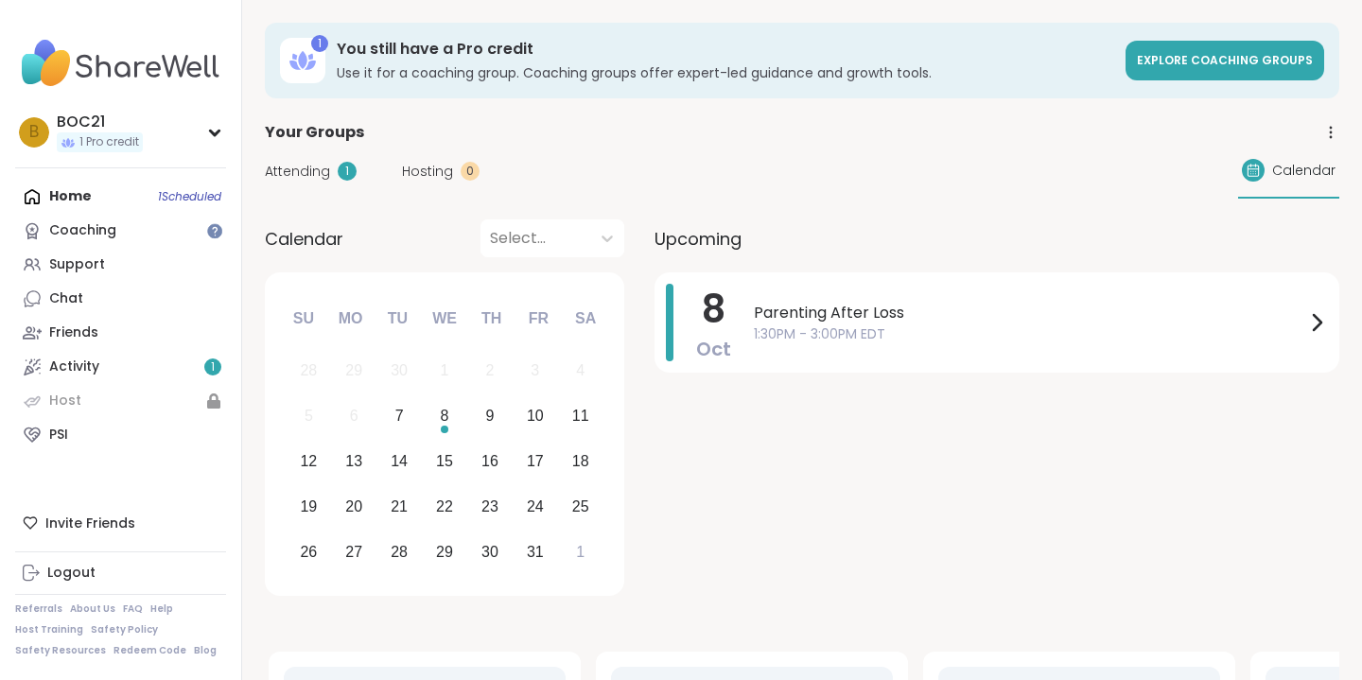
scroll to position [1, 0]
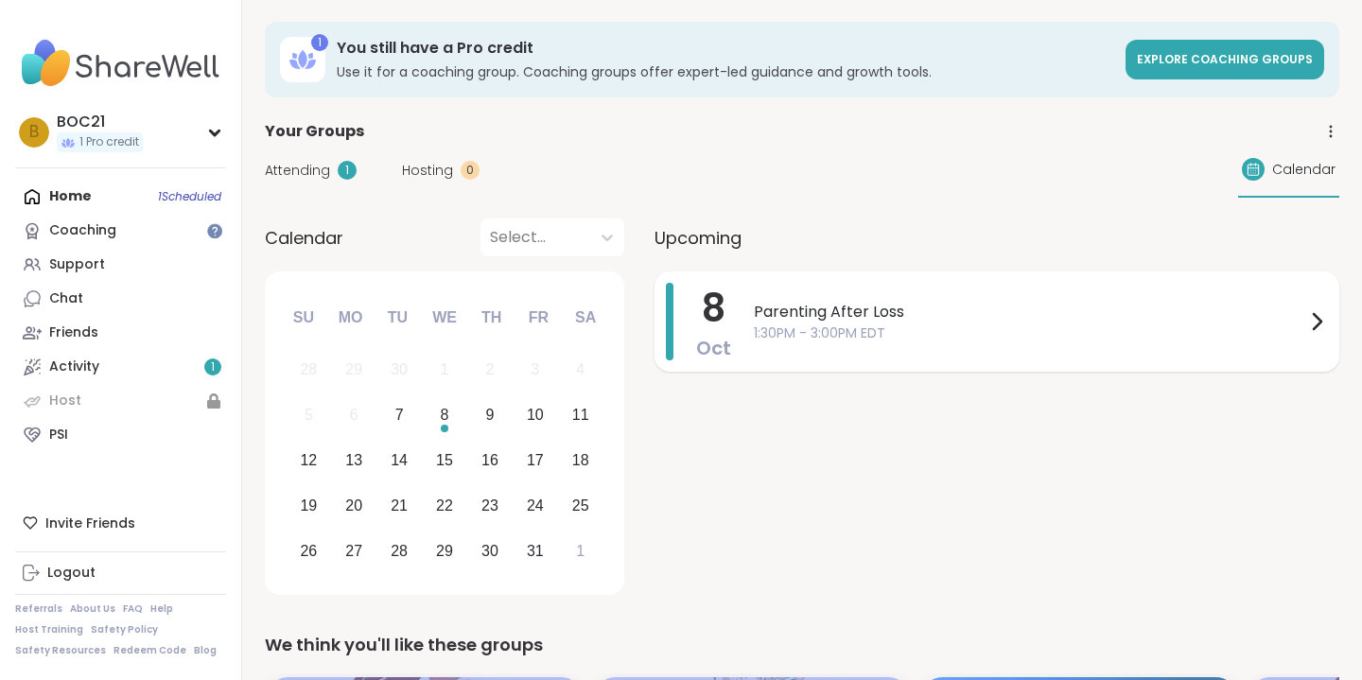
click at [778, 355] on div "Parenting After Loss 1:30PM - 3:00PM EDT" at bounding box center [1041, 322] width 574 height 78
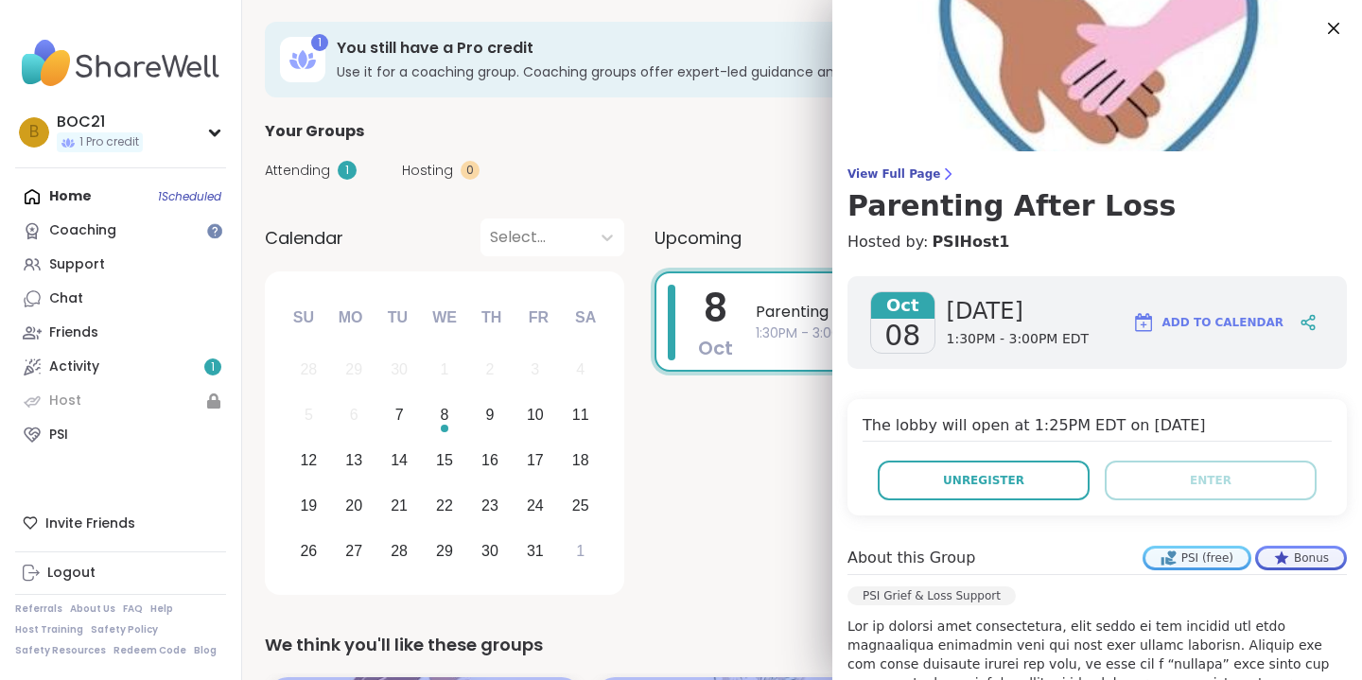
click at [844, 436] on div "Oct 08 Wednesday 1:30PM - 3:00PM EDT Add to Calendar The lobby will open at 1:2…" at bounding box center [1097, 661] width 530 height 800
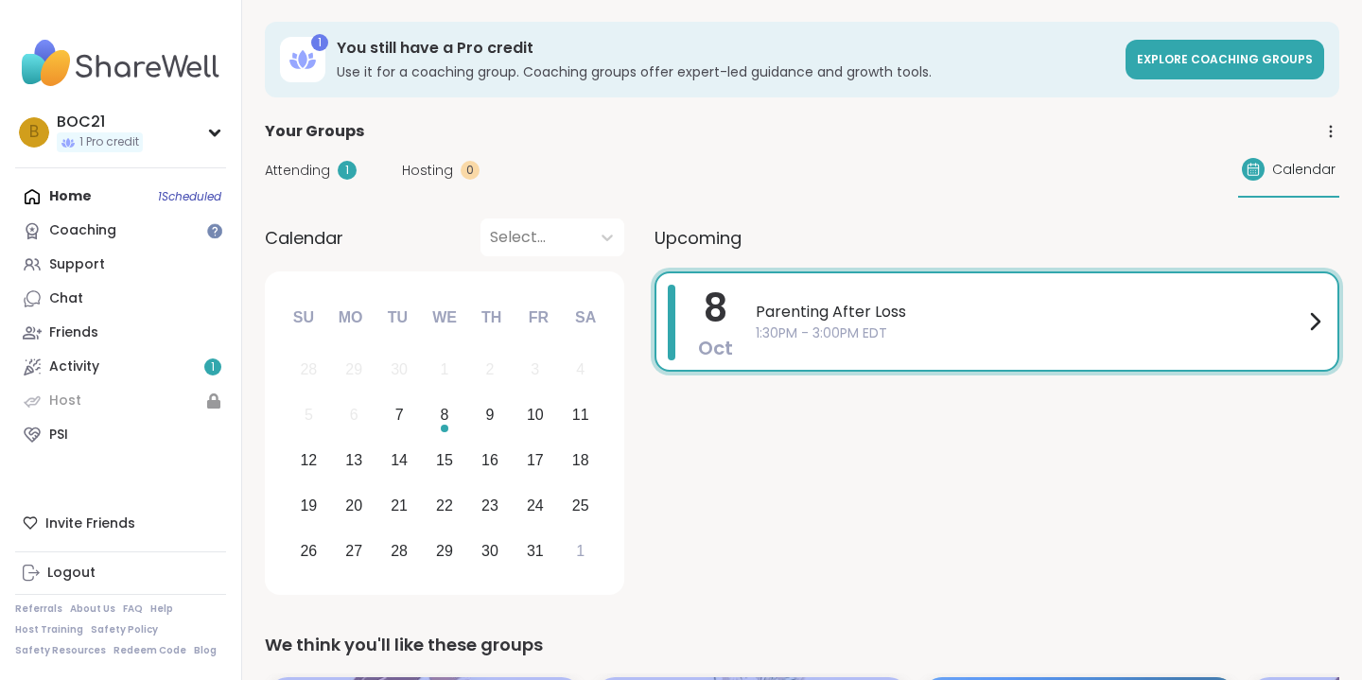
click at [769, 431] on div "8 Oct Parenting After Loss 1:30PM - 3:00PM EDT" at bounding box center [997, 436] width 685 height 330
click at [770, 326] on span "1:30PM - 3:00PM EDT" at bounding box center [1030, 333] width 548 height 20
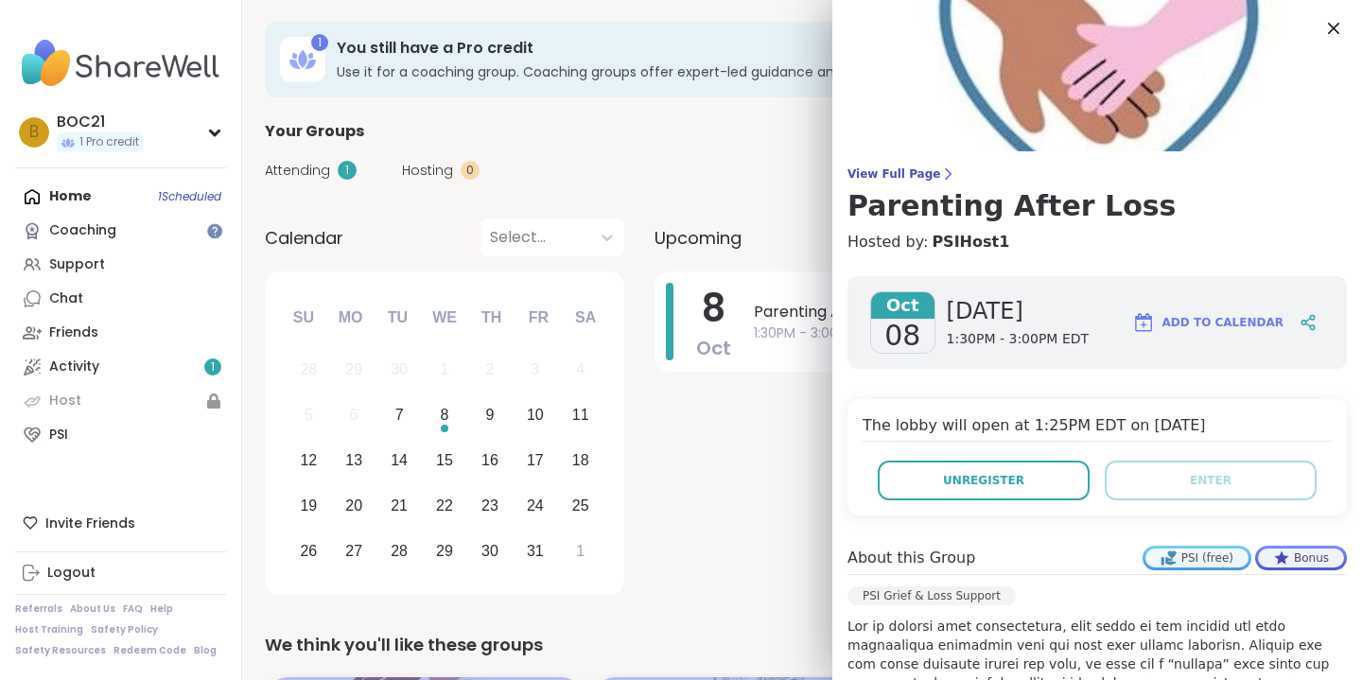
click at [726, 163] on div "Attending 1 Hosting 0 Calendar" at bounding box center [802, 170] width 1075 height 55
